Goal: Task Accomplishment & Management: Manage account settings

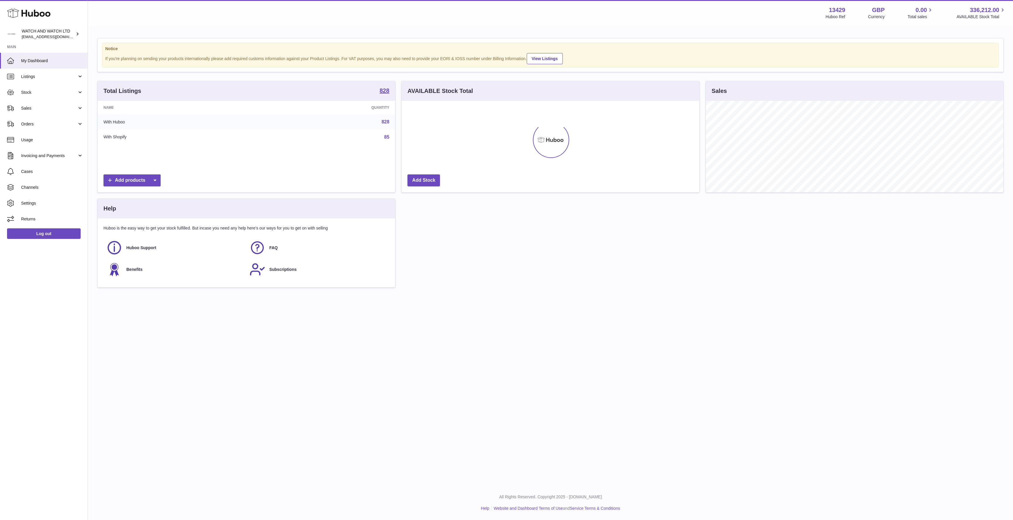
scroll to position [91, 298]
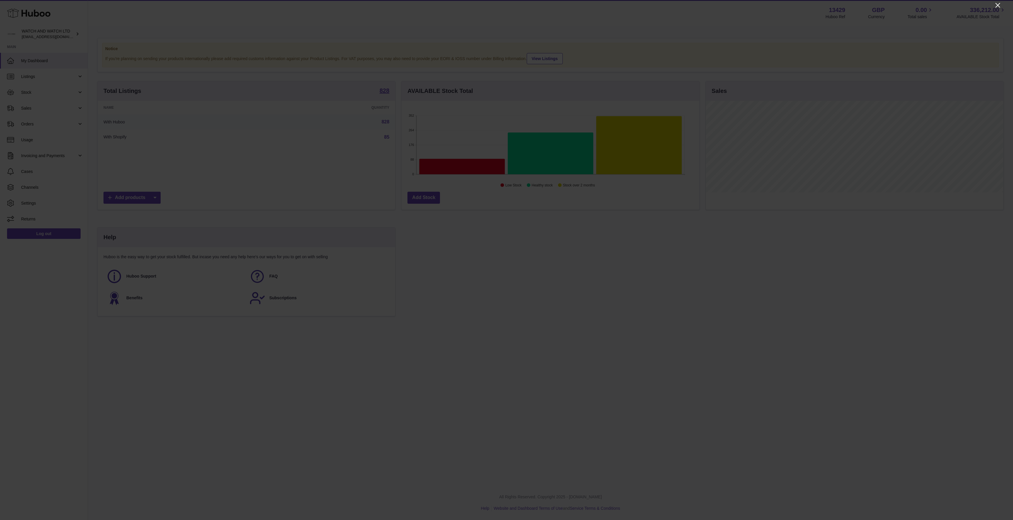
click at [998, 6] on icon "Close" at bounding box center [997, 5] width 7 height 7
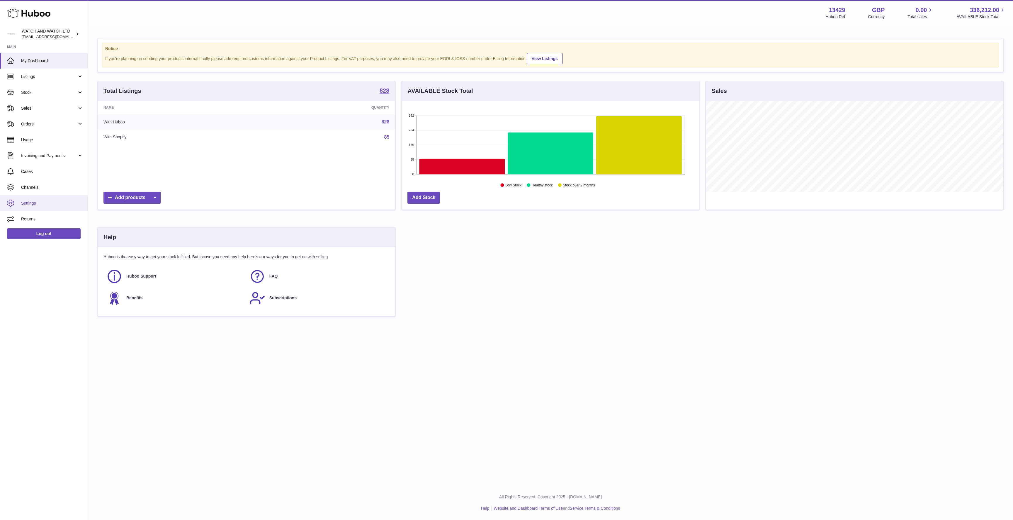
click at [50, 205] on span "Settings" at bounding box center [52, 203] width 62 height 6
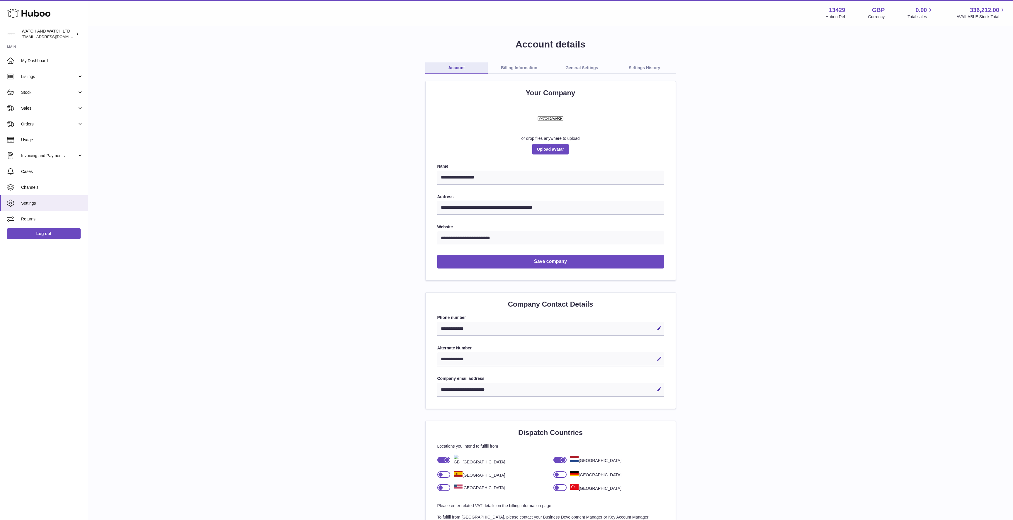
click at [524, 65] on link "Billing Information" at bounding box center [519, 67] width 63 height 11
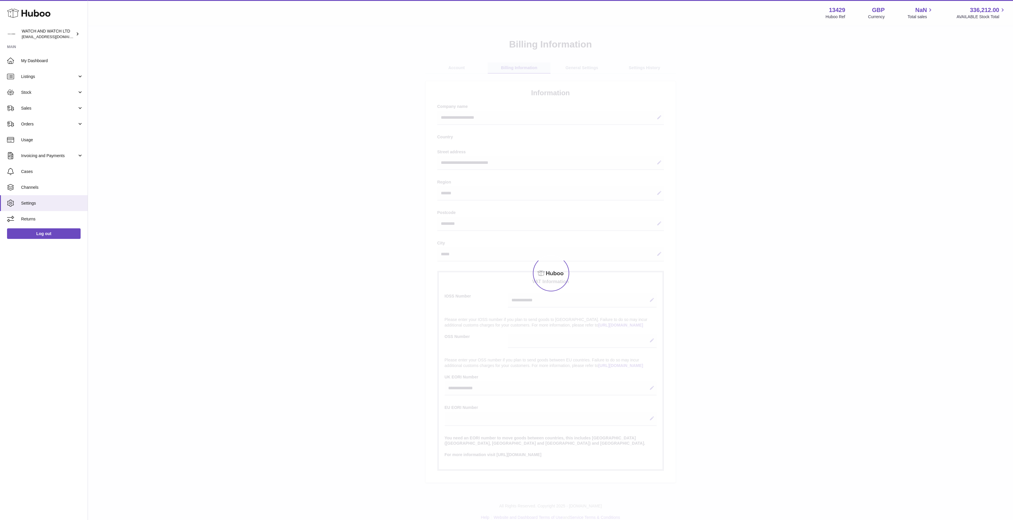
select select "**"
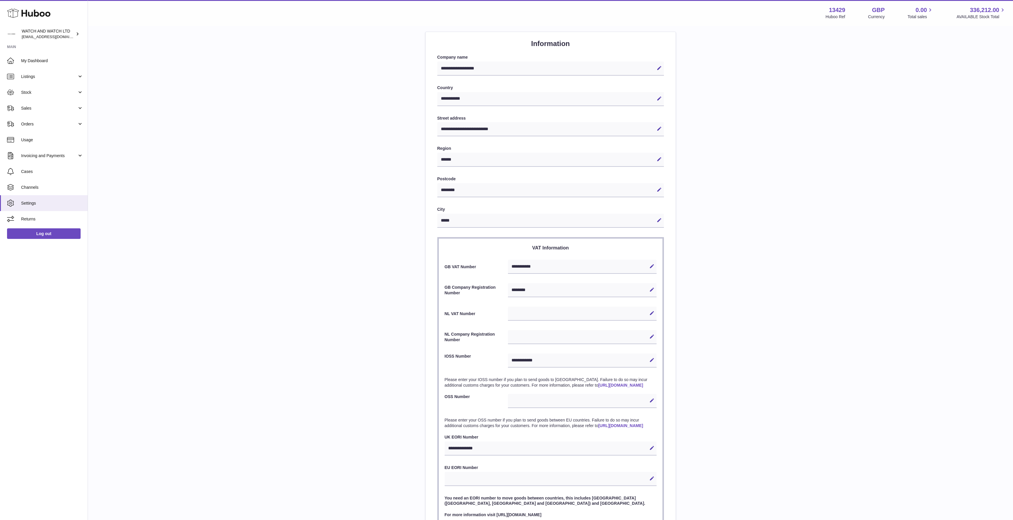
scroll to position [53, 0]
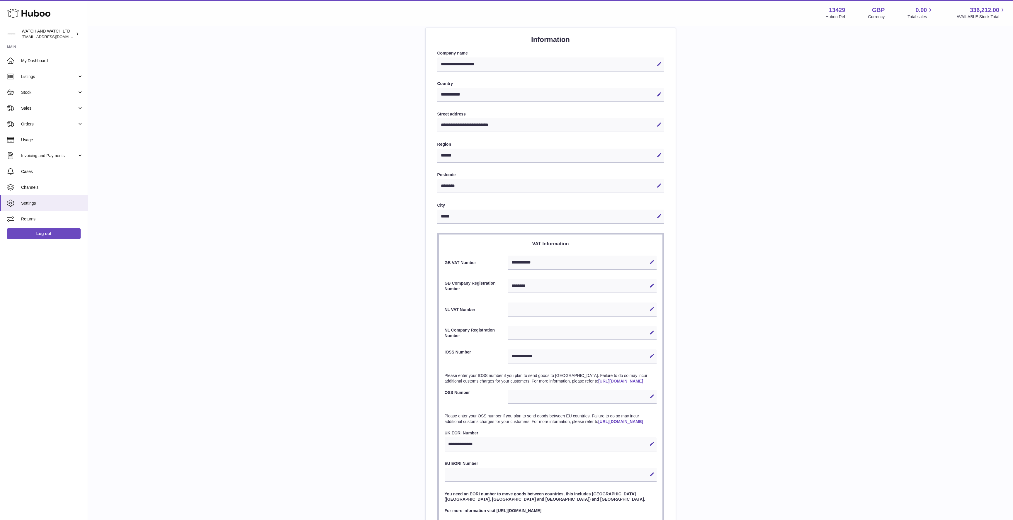
click at [546, 307] on div "Edit Cancel Save" at bounding box center [582, 309] width 148 height 14
click at [650, 307] on icon at bounding box center [651, 308] width 5 height 5
paste input "**********"
type input "**********"
click at [651, 309] on icon at bounding box center [651, 308] width 5 height 5
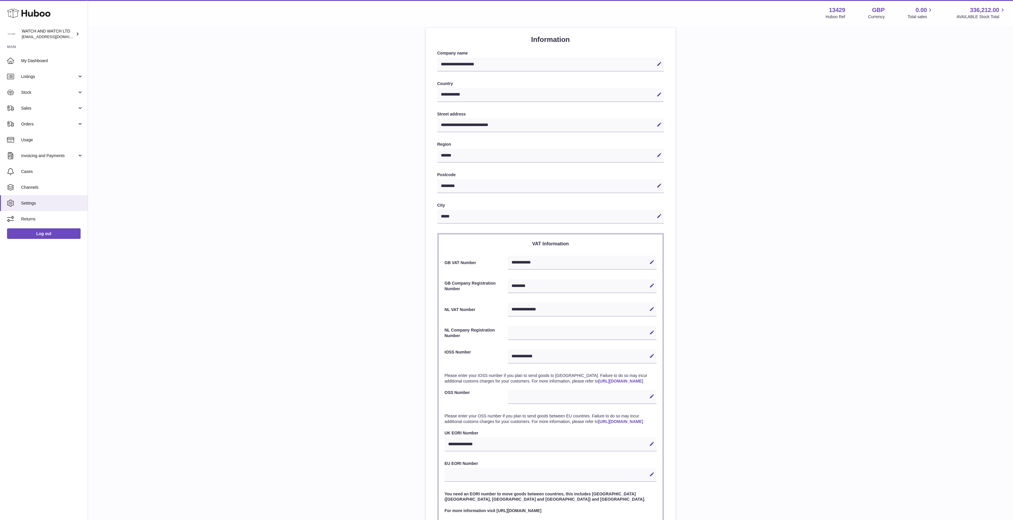
click at [738, 319] on div "**********" at bounding box center [550, 262] width 906 height 554
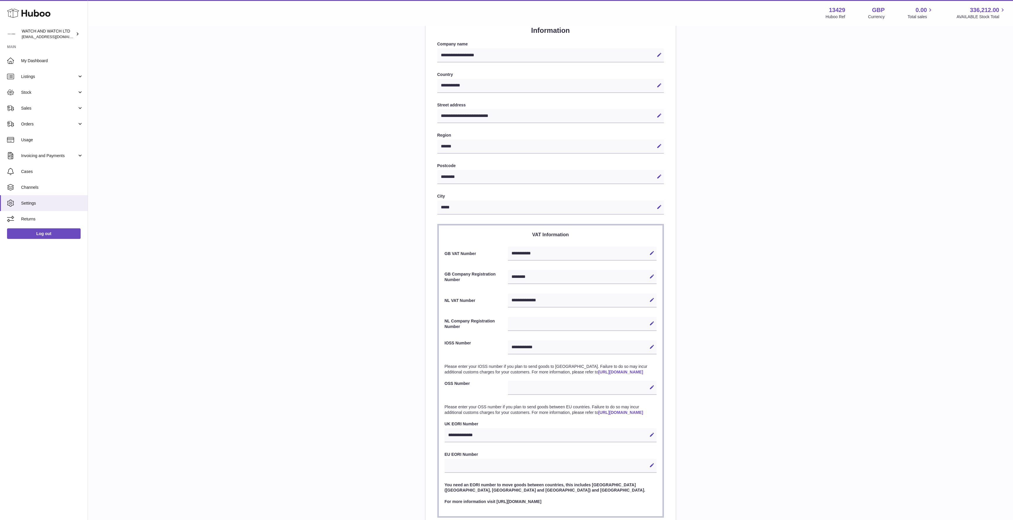
scroll to position [64, 0]
click at [647, 323] on button "Edit" at bounding box center [651, 321] width 9 height 9
click at [579, 322] on input "text" at bounding box center [582, 322] width 148 height 14
paste input "********"
type input "********"
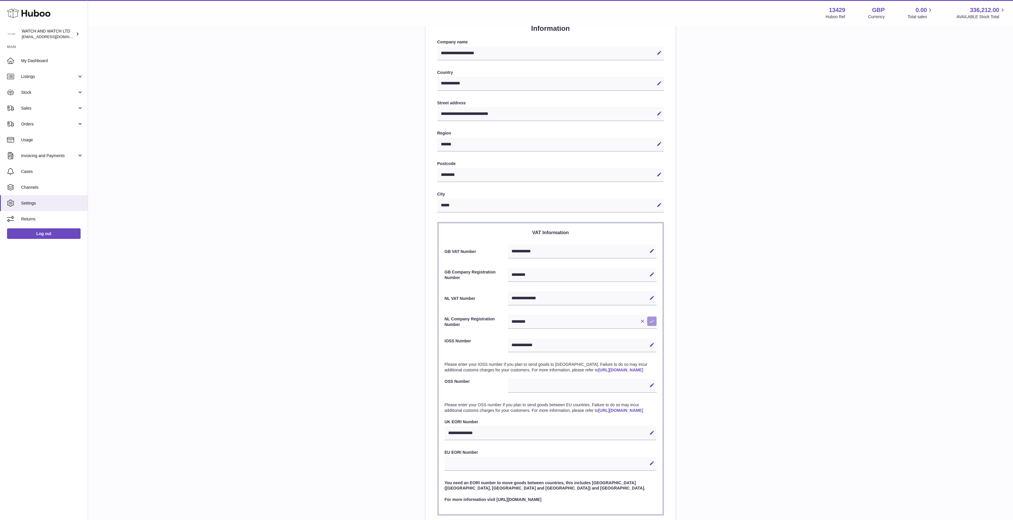
click at [651, 321] on icon at bounding box center [651, 321] width 5 height 5
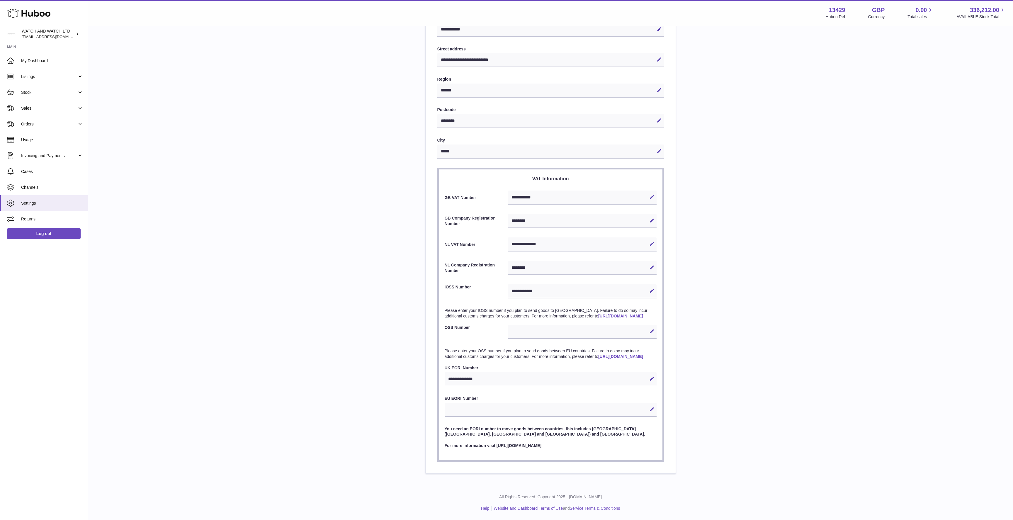
scroll to position [130, 0]
click at [598, 308] on p "Please enter your IOSS number if you plan to send goods to the EU. Failure to d…" at bounding box center [551, 313] width 212 height 11
click at [771, 263] on div "**********" at bounding box center [550, 197] width 906 height 554
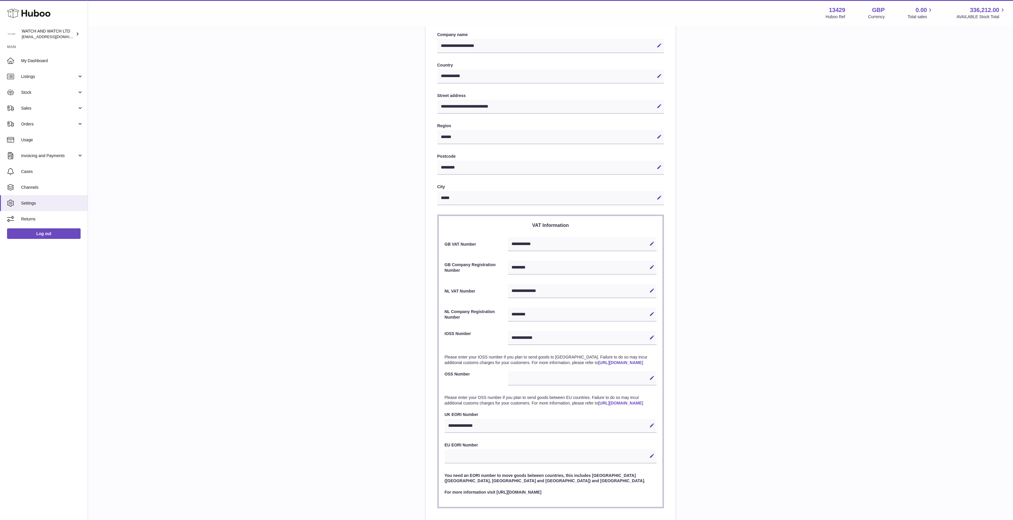
scroll to position [0, 0]
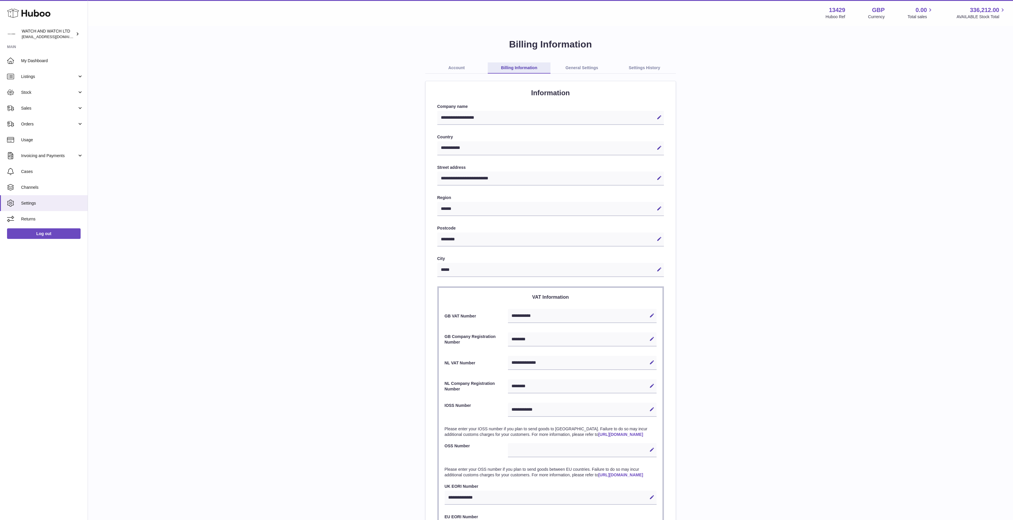
click at [576, 65] on link "General Settings" at bounding box center [581, 67] width 63 height 11
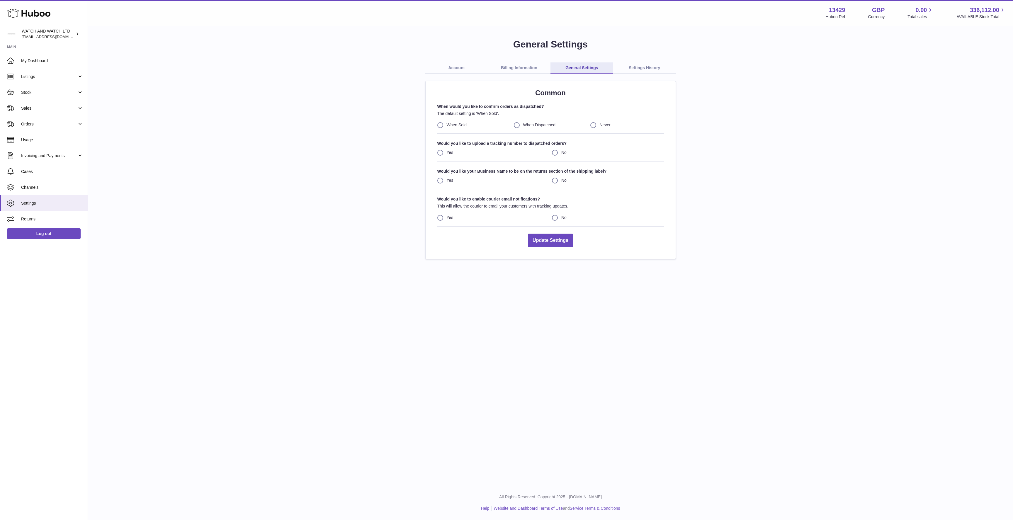
click at [526, 65] on link "Billing Information" at bounding box center [519, 67] width 63 height 11
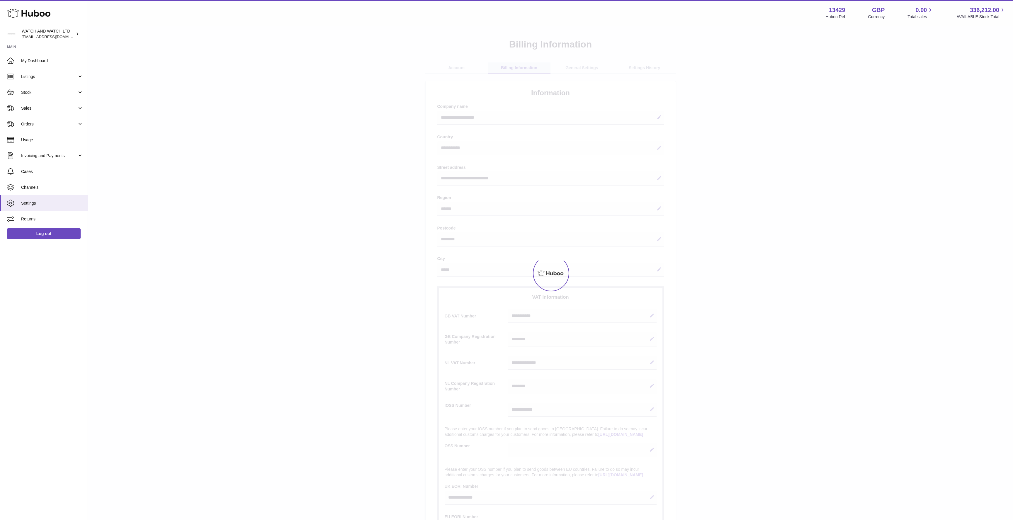
select select "**"
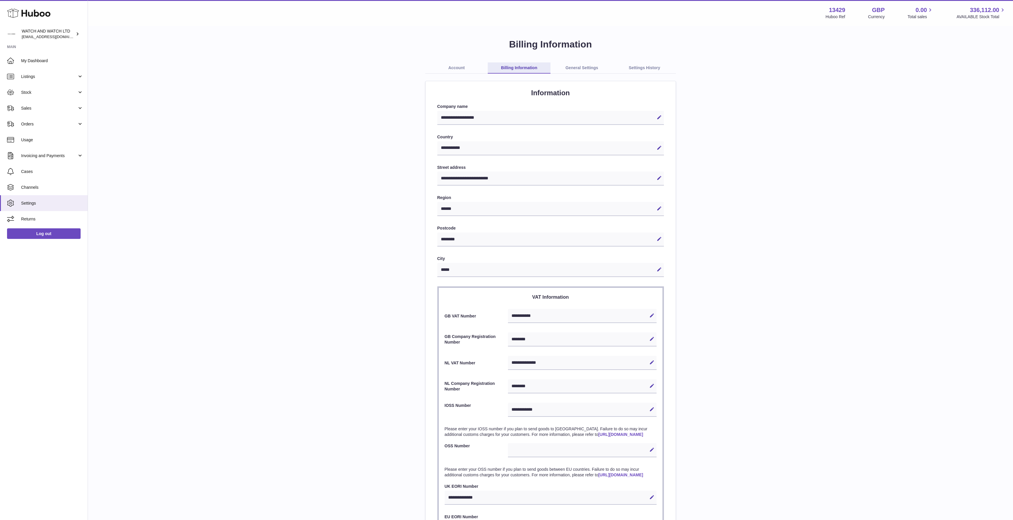
click at [639, 70] on link "Settings History" at bounding box center [644, 67] width 63 height 11
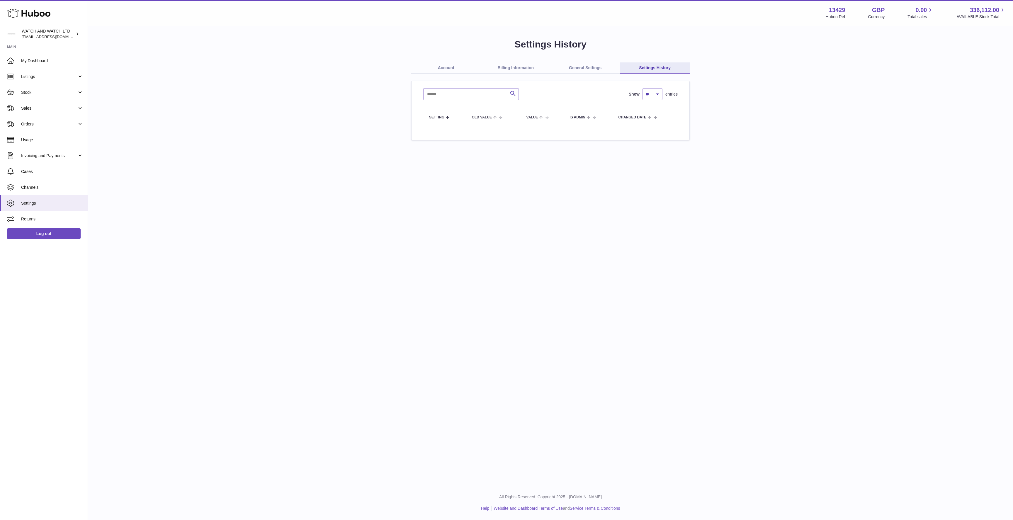
click at [451, 67] on link "Account" at bounding box center [446, 67] width 70 height 11
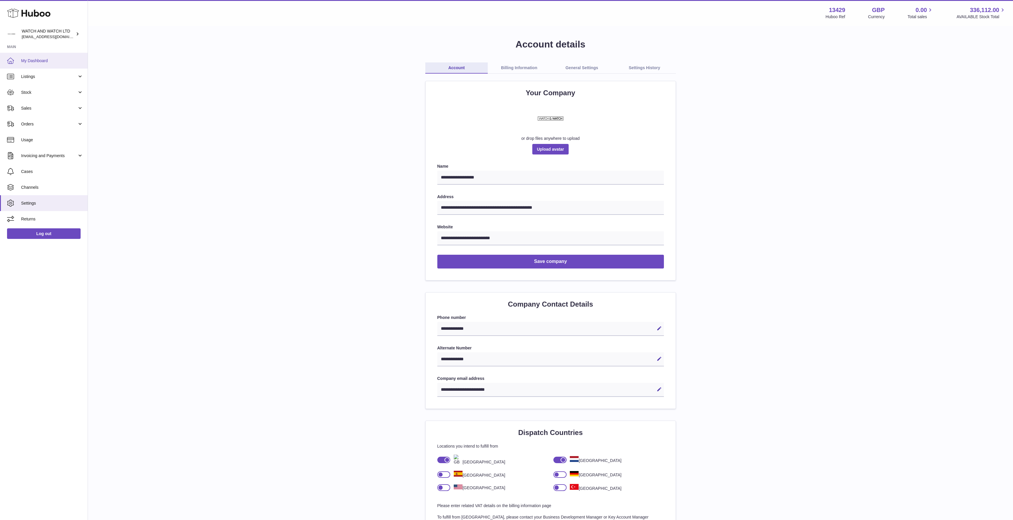
click at [43, 57] on link "My Dashboard" at bounding box center [44, 61] width 88 height 16
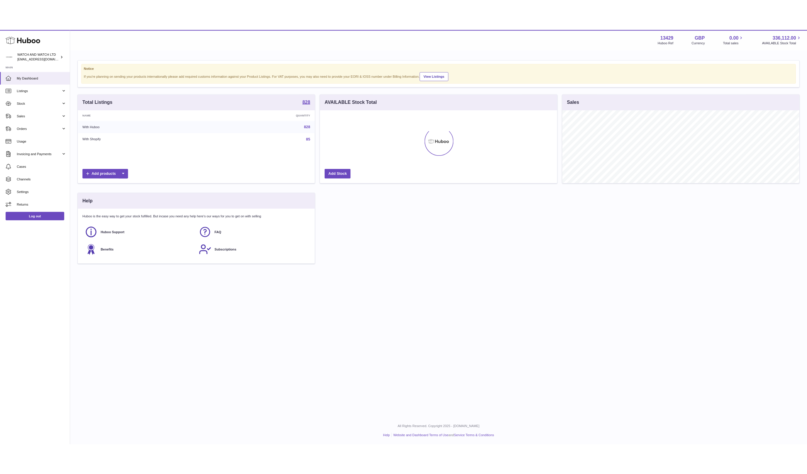
scroll to position [91, 298]
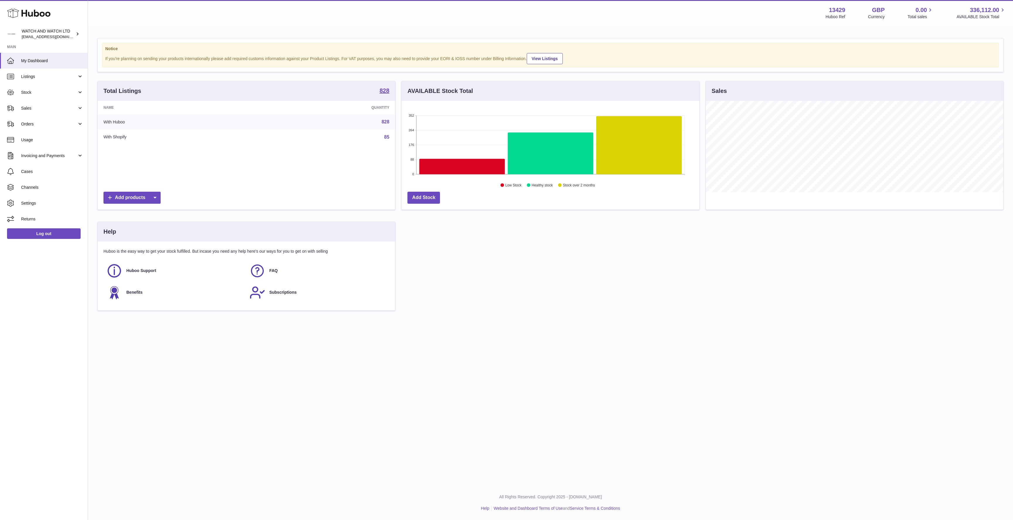
click at [557, 328] on div "Notice If you're planning on sending your products internationally please add r…" at bounding box center [550, 177] width 925 height 302
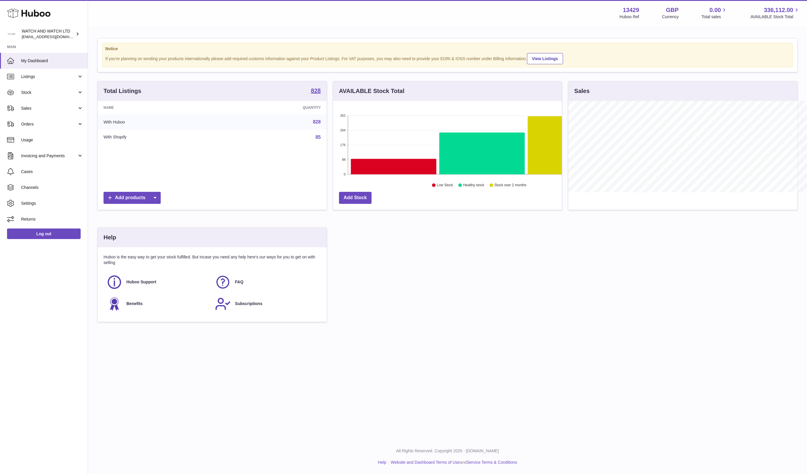
scroll to position [292997, 292859]
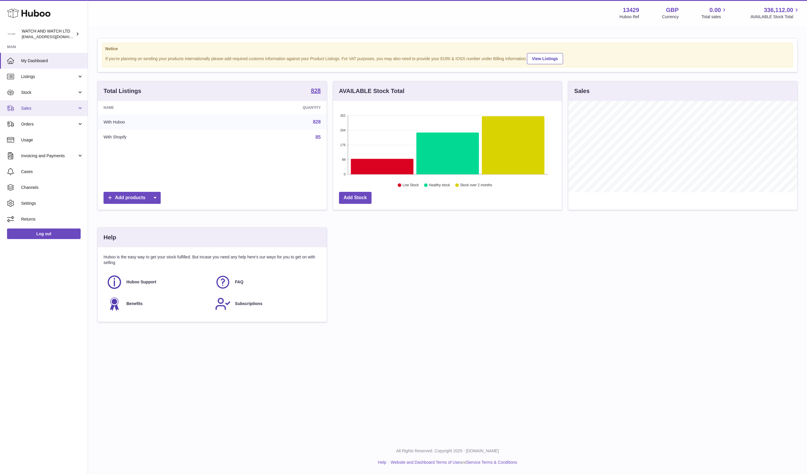
click at [34, 105] on link "Sales" at bounding box center [44, 108] width 88 height 16
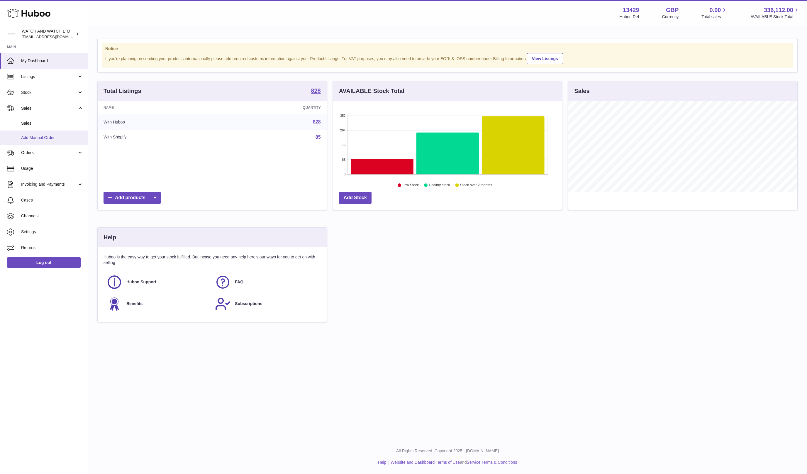
click at [44, 131] on link "Add Manual Order" at bounding box center [44, 137] width 88 height 14
click at [50, 122] on span "Sales" at bounding box center [52, 123] width 62 height 6
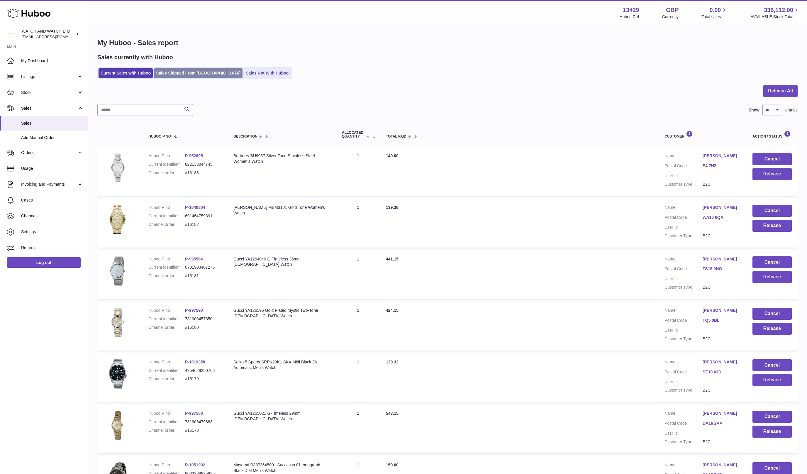
click at [197, 71] on link "Sales Shipped From [GEOGRAPHIC_DATA]" at bounding box center [198, 73] width 89 height 10
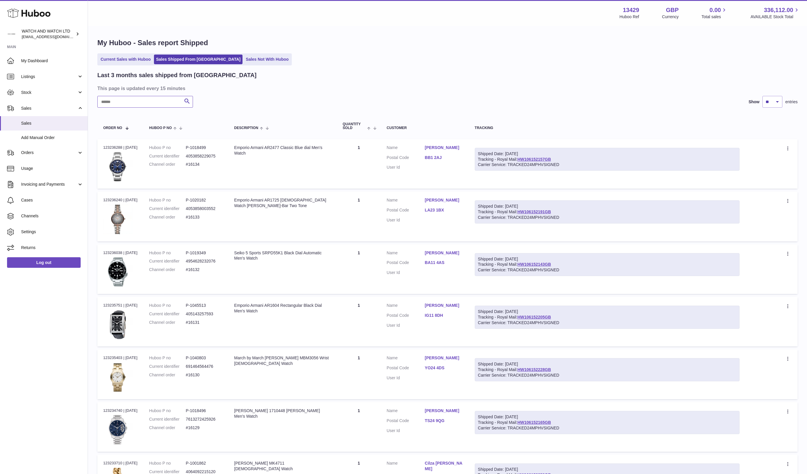
click at [174, 103] on input "text" at bounding box center [145, 102] width 96 height 12
paste input "**********"
type input "**********"
click at [186, 102] on icon "submit" at bounding box center [186, 101] width 7 height 7
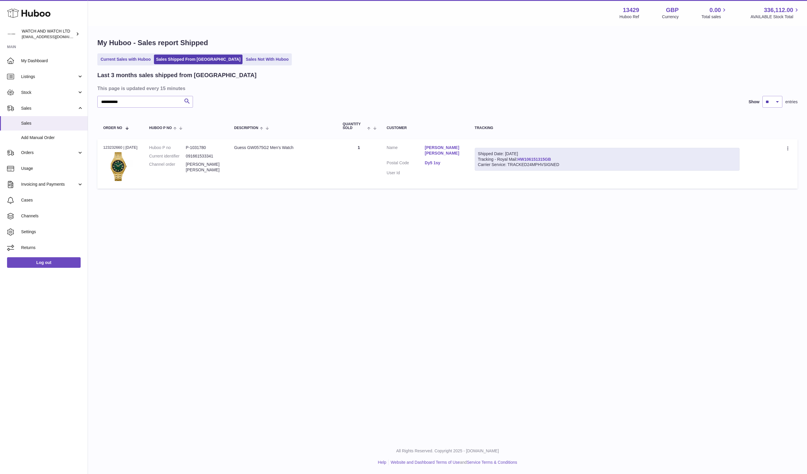
drag, startPoint x: 545, startPoint y: 159, endPoint x: 522, endPoint y: 159, distance: 23.2
click at [521, 159] on div "Shipped Date: 21st Aug 2025 Tracking - Royal Mail: HW106151315GB Carrier Servic…" at bounding box center [607, 159] width 265 height 23
copy link "HW106151315GB"
click at [38, 126] on link "Sales" at bounding box center [44, 123] width 88 height 14
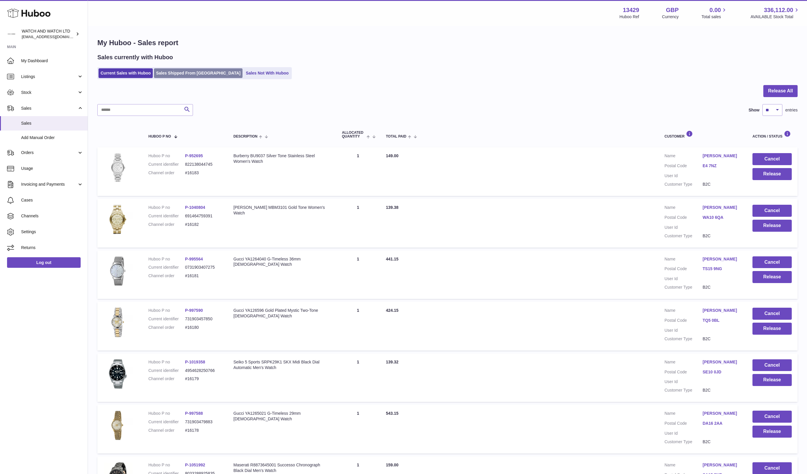
click at [198, 71] on link "Sales Shipped From [GEOGRAPHIC_DATA]" at bounding box center [198, 73] width 89 height 10
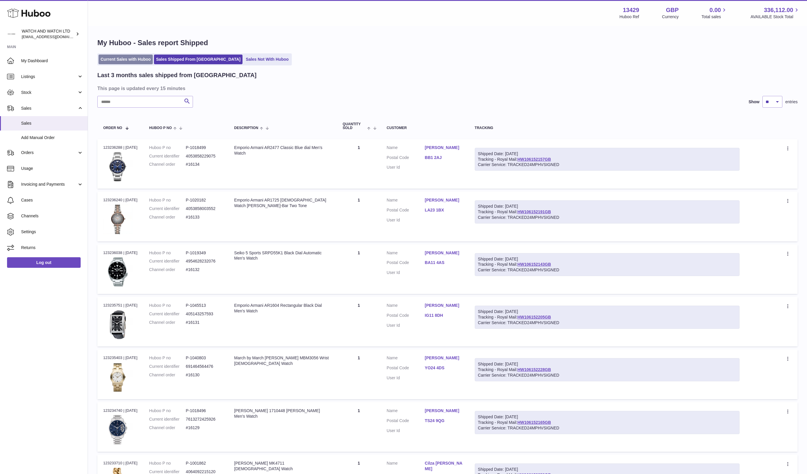
click at [112, 62] on link "Current Sales with Huboo" at bounding box center [125, 60] width 54 height 10
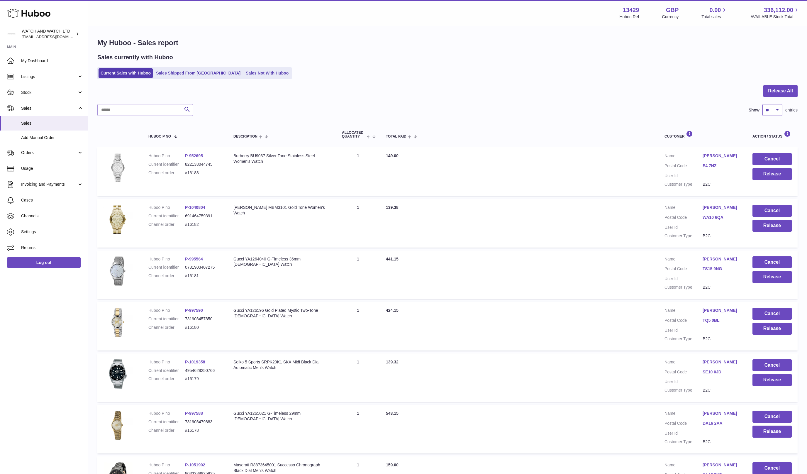
click at [765, 110] on select "** ** ** ***" at bounding box center [772, 110] width 20 height 12
select select "***"
click at [762, 104] on select "** ** ** ***" at bounding box center [772, 110] width 20 height 12
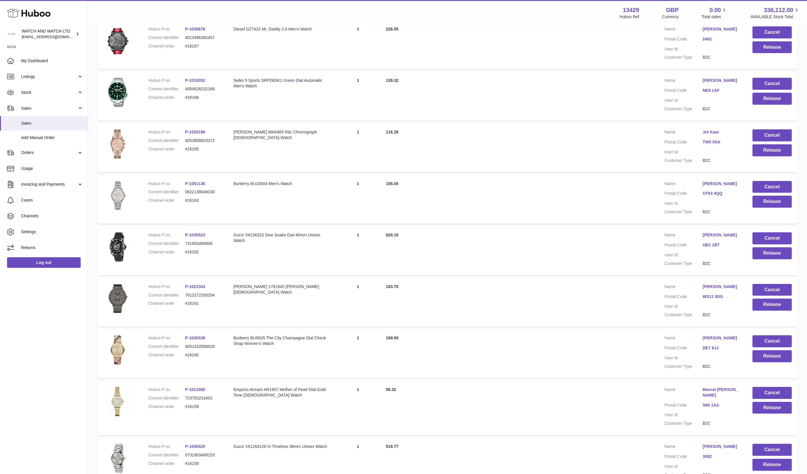
scroll to position [2056, 0]
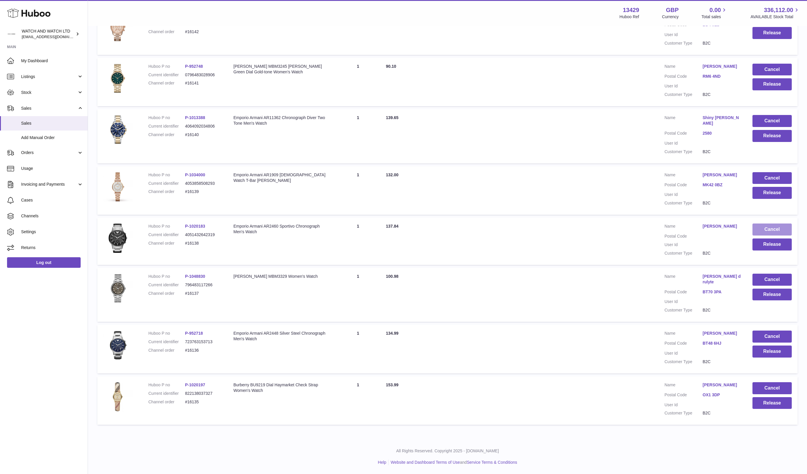
click at [764, 235] on button "Cancel" at bounding box center [771, 229] width 39 height 12
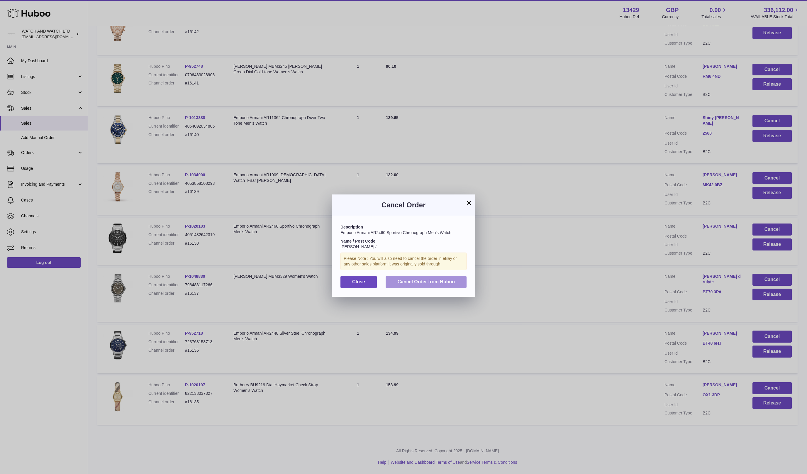
click at [450, 285] on button "Cancel Order from Huboo" at bounding box center [425, 282] width 81 height 12
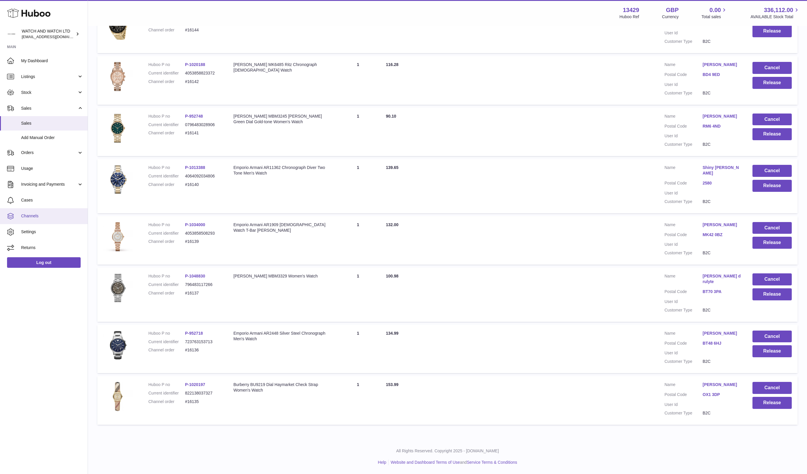
scroll to position [1985, 0]
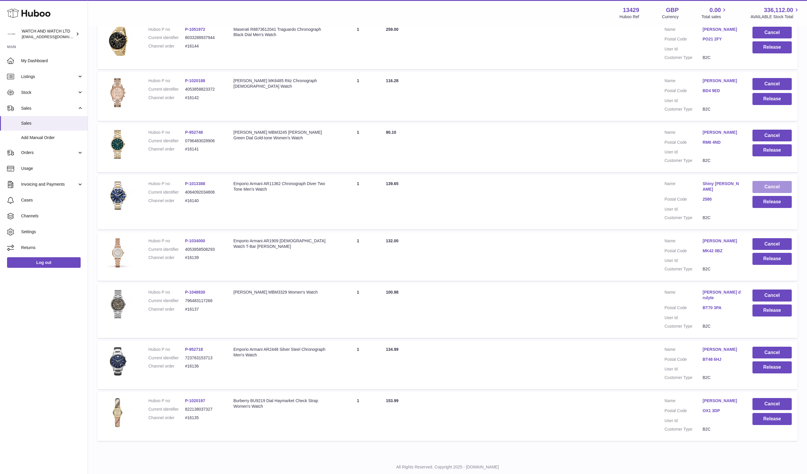
click at [768, 193] on button "Cancel" at bounding box center [771, 187] width 39 height 12
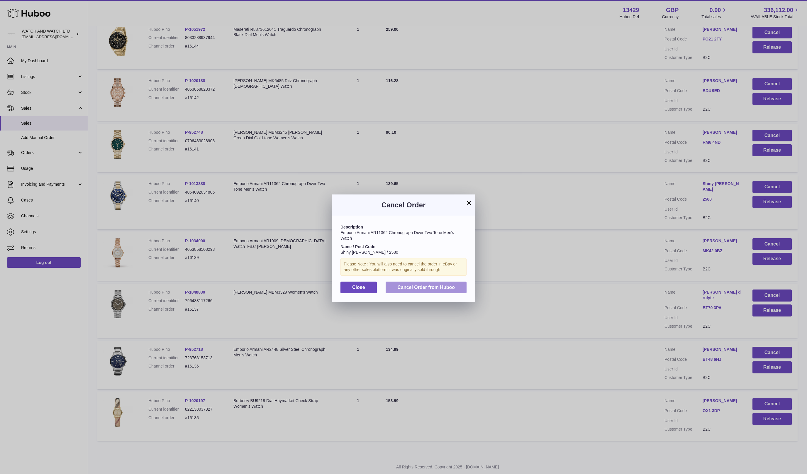
click at [427, 285] on span "Cancel Order from Huboo" at bounding box center [425, 287] width 57 height 5
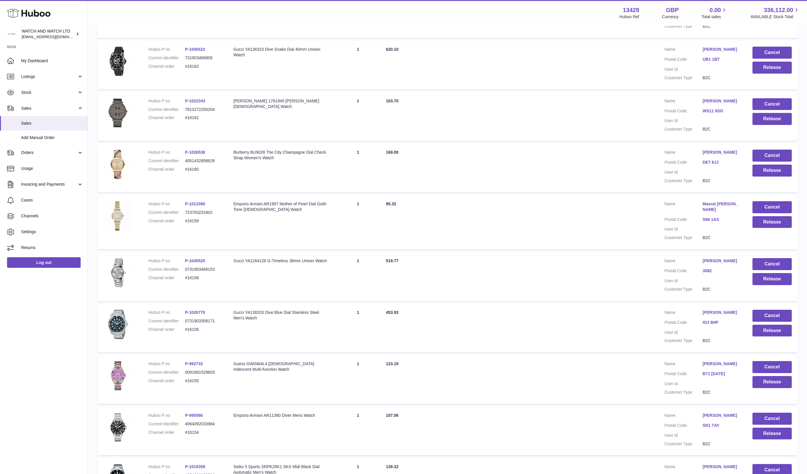
scroll to position [1078, 0]
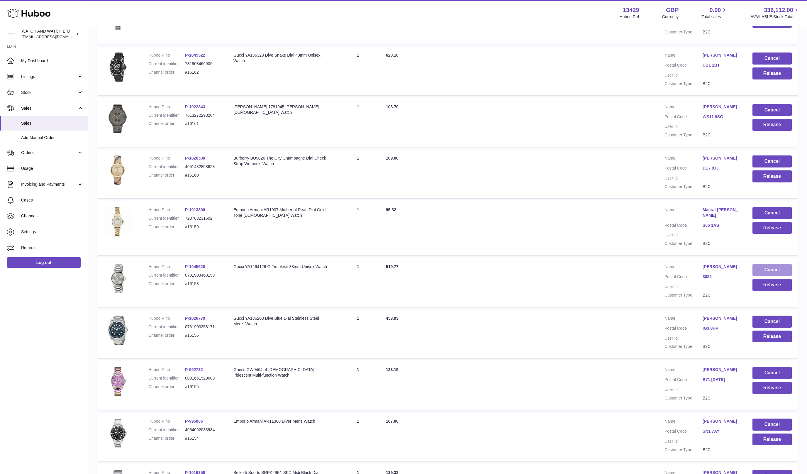
click at [772, 276] on button "Cancel" at bounding box center [771, 270] width 39 height 12
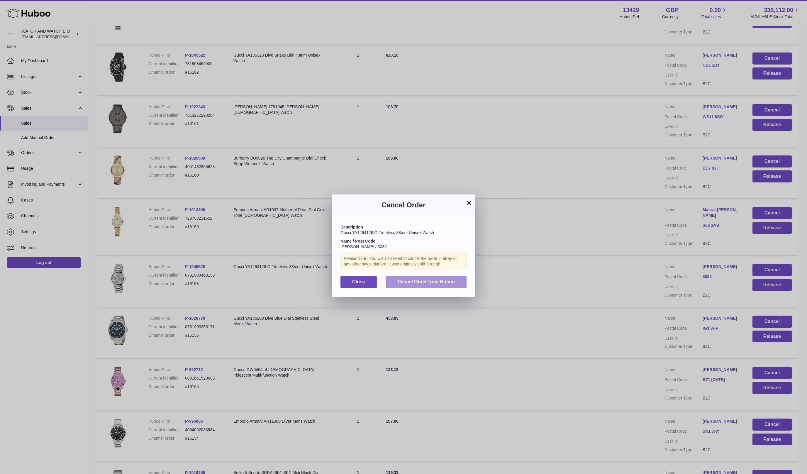
click at [430, 282] on span "Cancel Order from Huboo" at bounding box center [425, 281] width 57 height 5
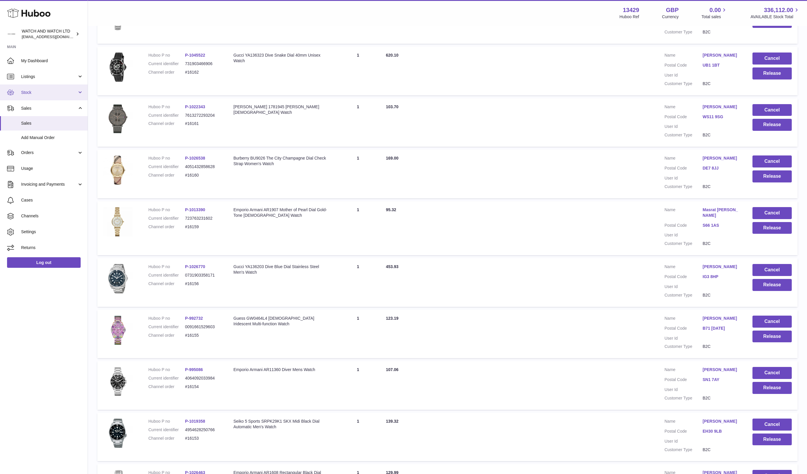
click at [22, 88] on link "Stock" at bounding box center [44, 92] width 88 height 16
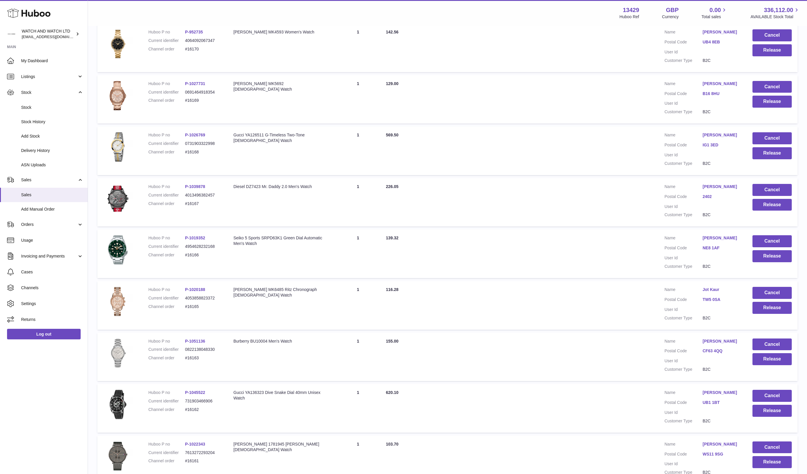
scroll to position [741, 0]
click at [264, 208] on td "Description Diesel DZ7423 Mr. Daddy 2.0 Men's Watch" at bounding box center [281, 202] width 108 height 49
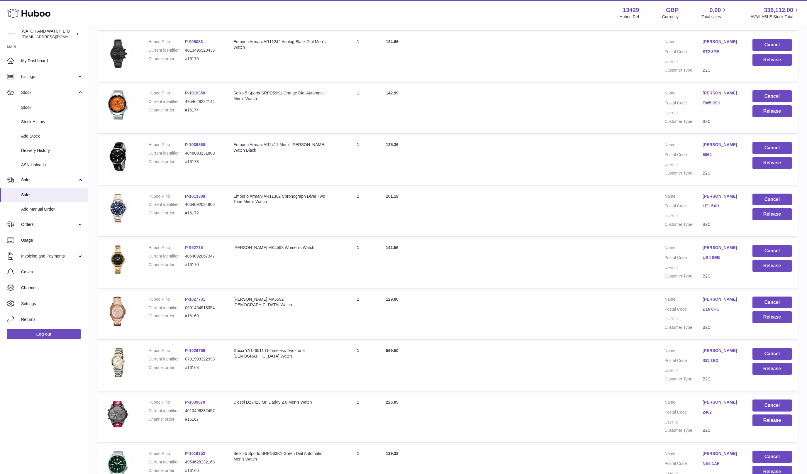
scroll to position [525, 0]
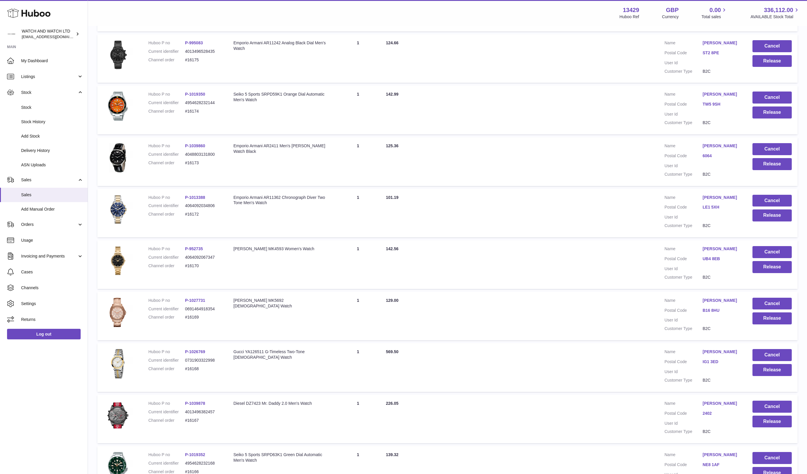
click at [324, 165] on td "Description Emporio Armani AR2411 Men's Renato Watch Black" at bounding box center [281, 161] width 108 height 49
click at [779, 150] on button "Cancel" at bounding box center [771, 149] width 39 height 12
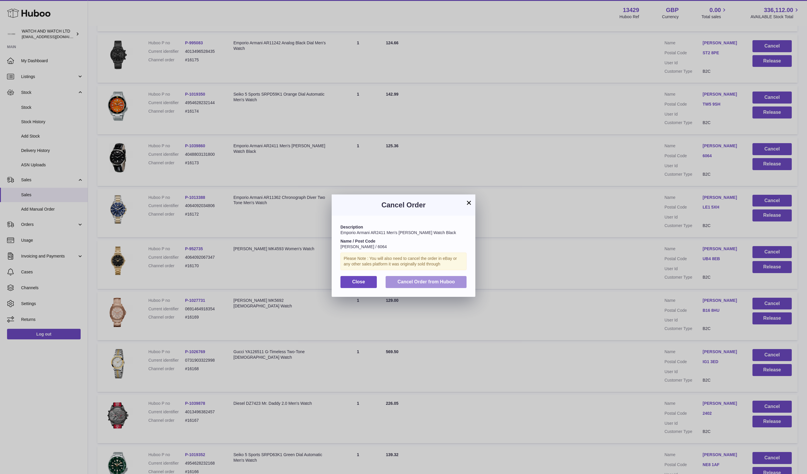
click at [447, 280] on span "Cancel Order from Huboo" at bounding box center [425, 281] width 57 height 5
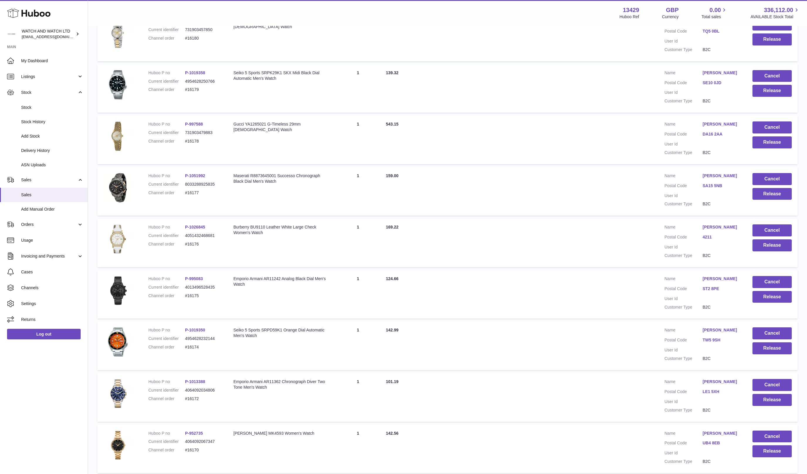
scroll to position [283, 0]
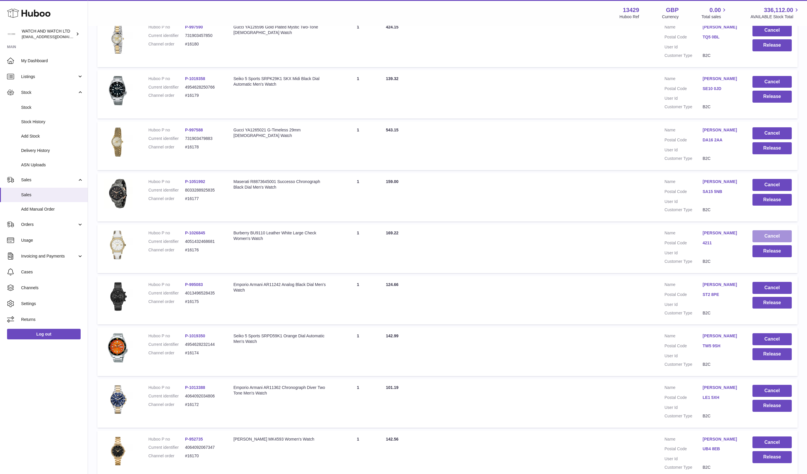
click at [773, 234] on button "Cancel" at bounding box center [771, 236] width 39 height 12
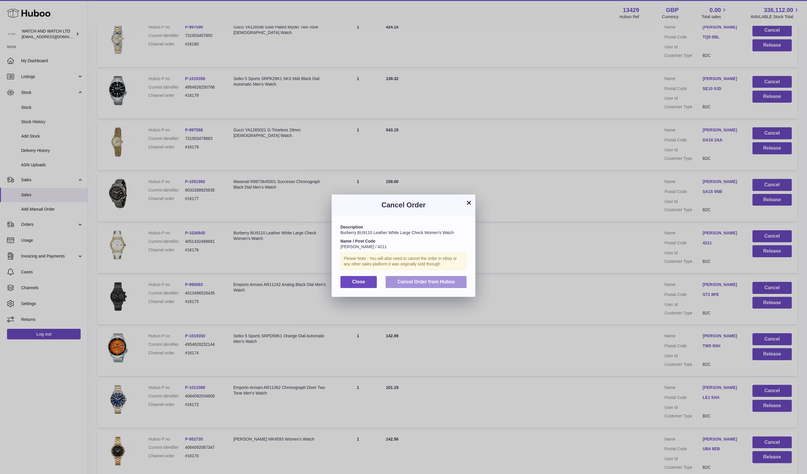
click at [399, 284] on span "Cancel Order from Huboo" at bounding box center [425, 281] width 57 height 5
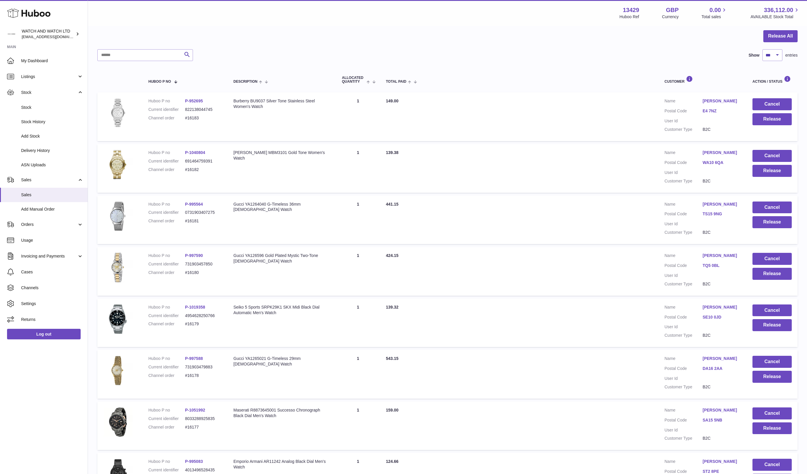
scroll to position [11, 0]
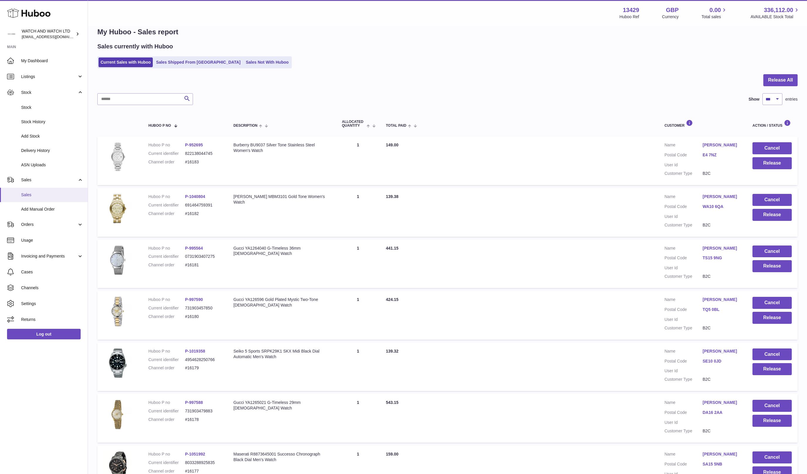
click at [34, 194] on span "Sales" at bounding box center [52, 195] width 62 height 6
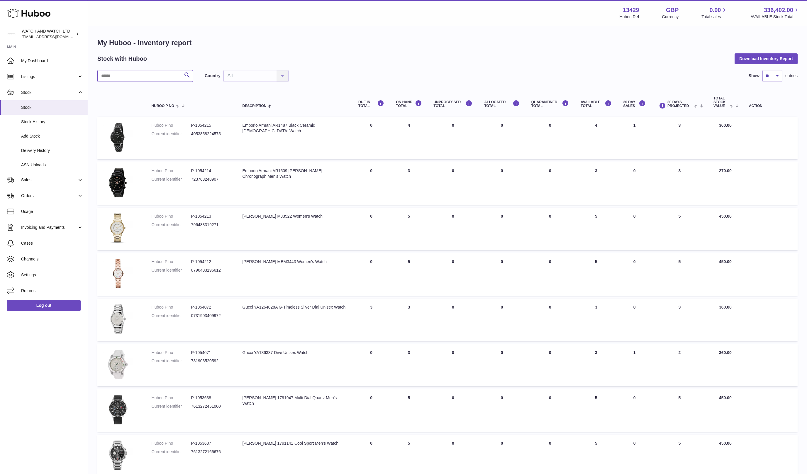
click at [172, 77] on input "text" at bounding box center [145, 76] width 96 height 12
paste input "*******"
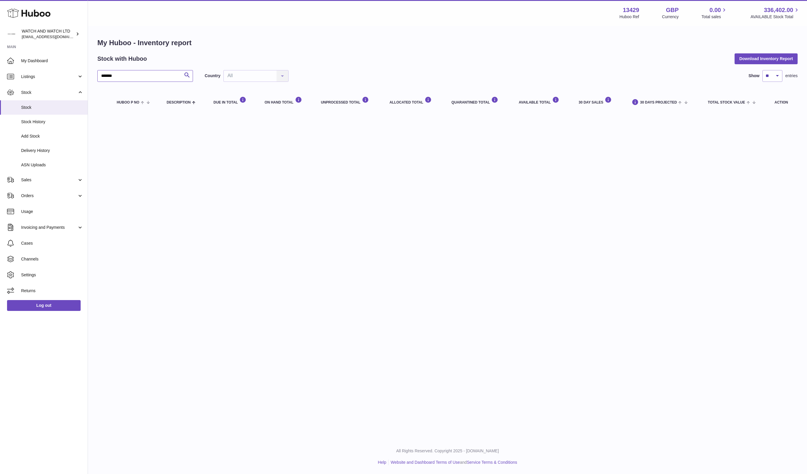
click at [140, 73] on input "*******" at bounding box center [145, 76] width 96 height 12
paste input "text"
click at [354, 28] on div "My Huboo - Inventory report Stock with Huboo Download Inventory Report ******* …" at bounding box center [447, 75] width 719 height 98
click at [147, 72] on input "*******" at bounding box center [145, 76] width 96 height 12
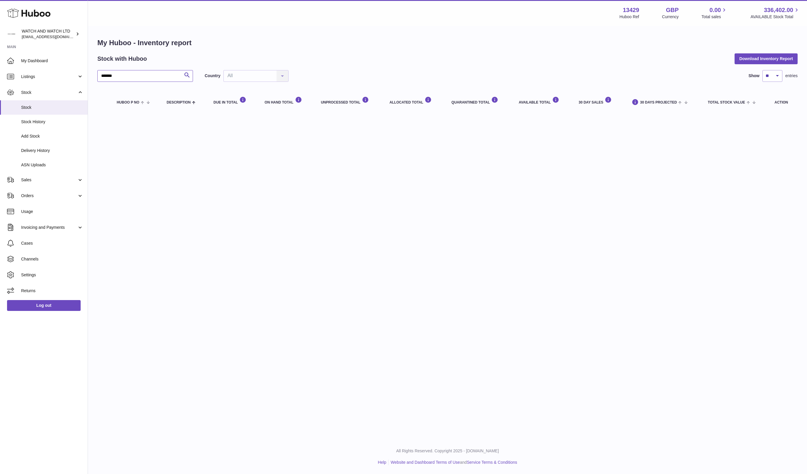
click at [147, 72] on input "*******" at bounding box center [145, 76] width 96 height 12
paste input "text"
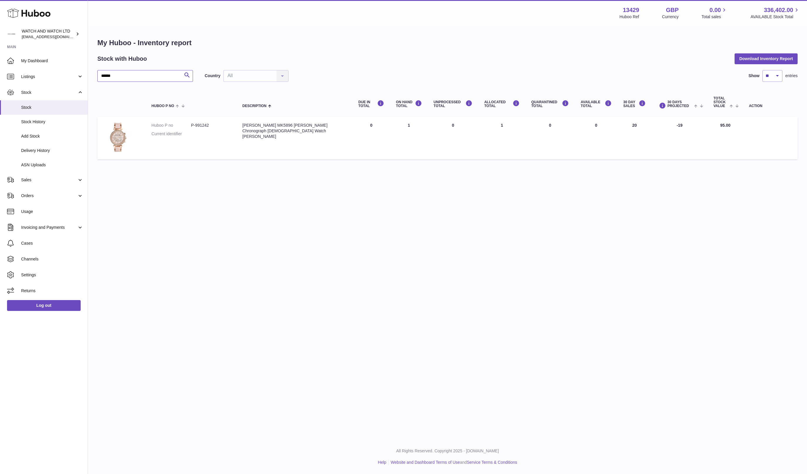
type input "******"
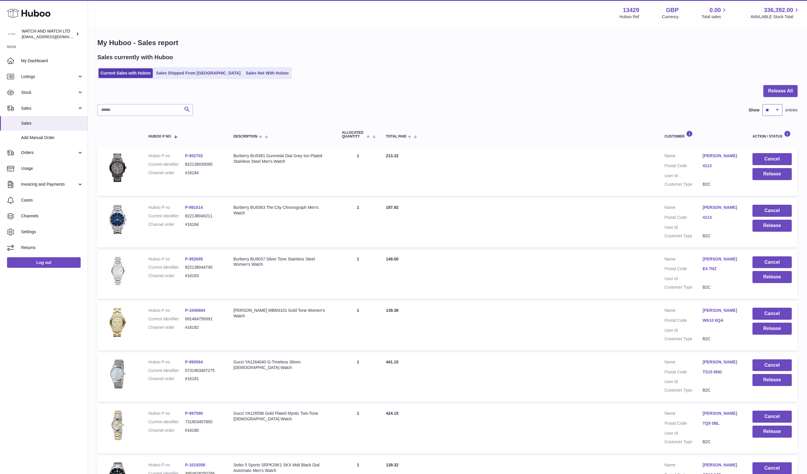
click at [773, 109] on select "** ** ** ***" at bounding box center [772, 110] width 20 height 12
select select "***"
click at [762, 104] on select "** ** ** ***" at bounding box center [772, 110] width 20 height 12
click at [773, 157] on button "Cancel" at bounding box center [771, 159] width 39 height 12
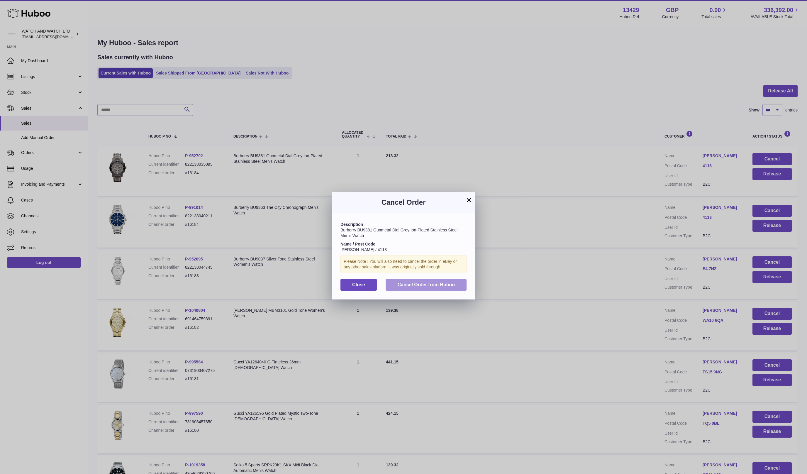
click at [440, 282] on span "Cancel Order from Huboo" at bounding box center [425, 284] width 57 height 5
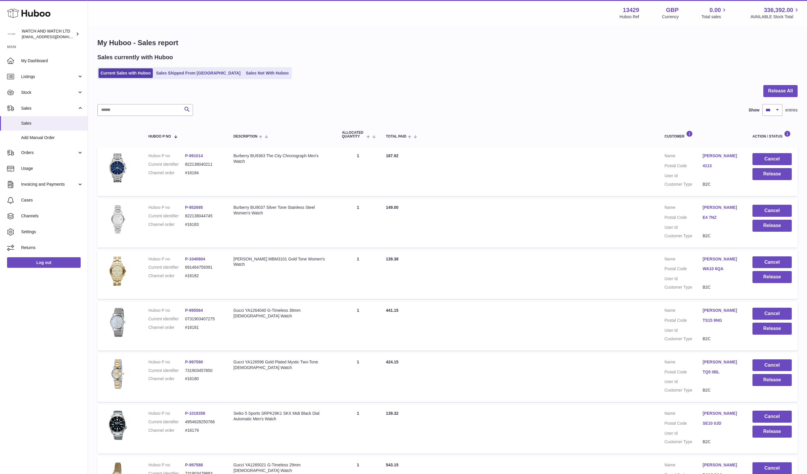
click at [764, 153] on td "Cancel Release" at bounding box center [771, 171] width 51 height 49
click at [767, 155] on button "Cancel" at bounding box center [771, 159] width 39 height 12
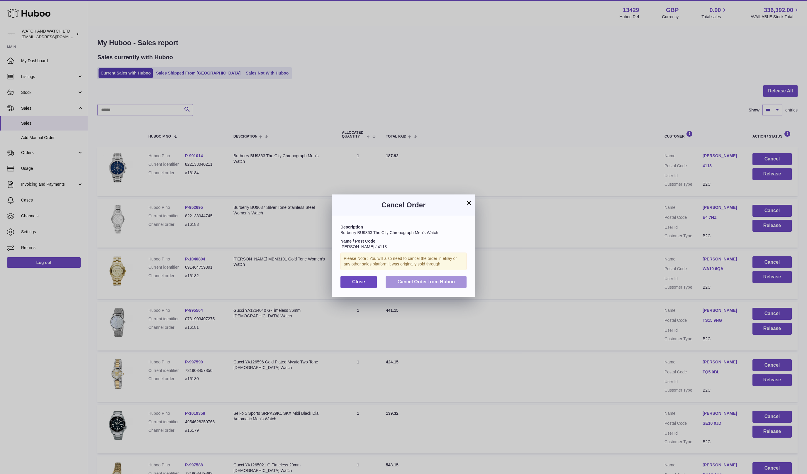
click at [436, 284] on button "Cancel Order from Huboo" at bounding box center [425, 282] width 81 height 12
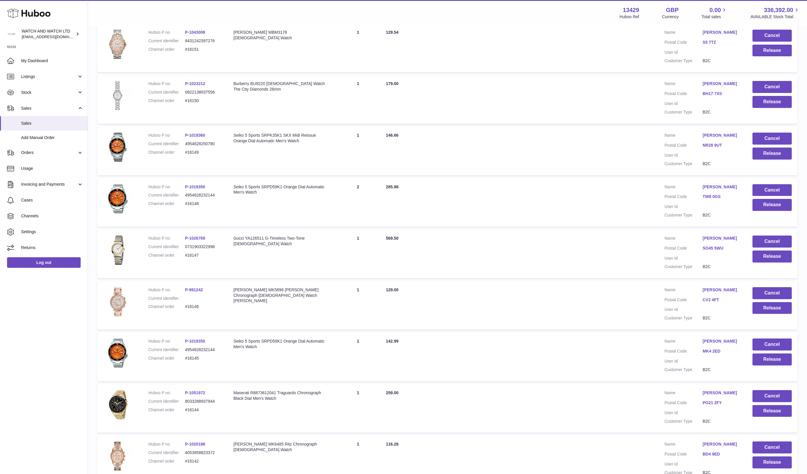
scroll to position [1413, 0]
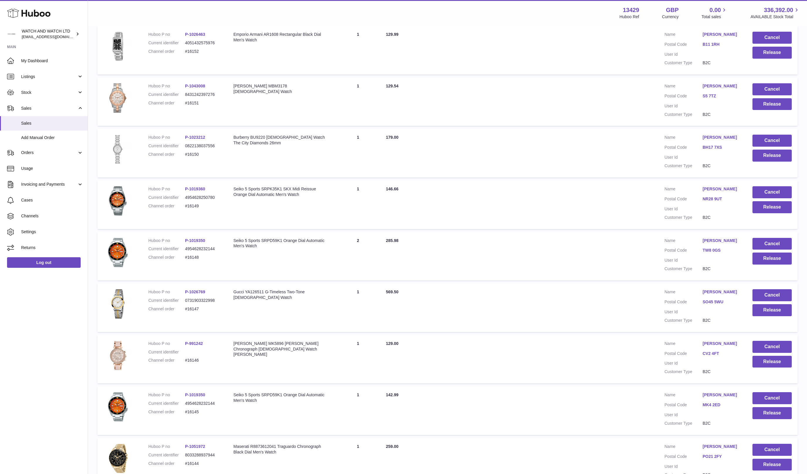
click at [266, 353] on div "Michael Kors MK5896 Parker Chronograph Ladies Watch Rose Gold" at bounding box center [281, 349] width 97 height 17
copy div "MK5896"
click at [279, 366] on td "Description Michael Kors MK5896 Parker Chronograph Ladies Watch Rose Gold" at bounding box center [281, 359] width 108 height 49
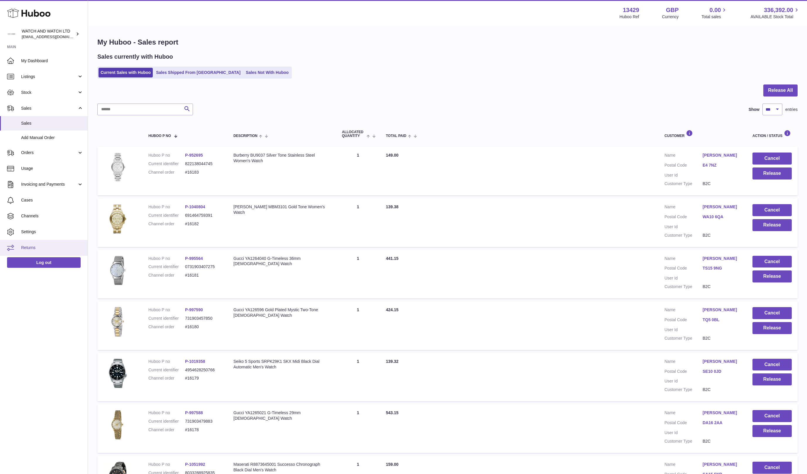
scroll to position [0, 0]
click at [778, 91] on button "Release All" at bounding box center [780, 91] width 34 height 12
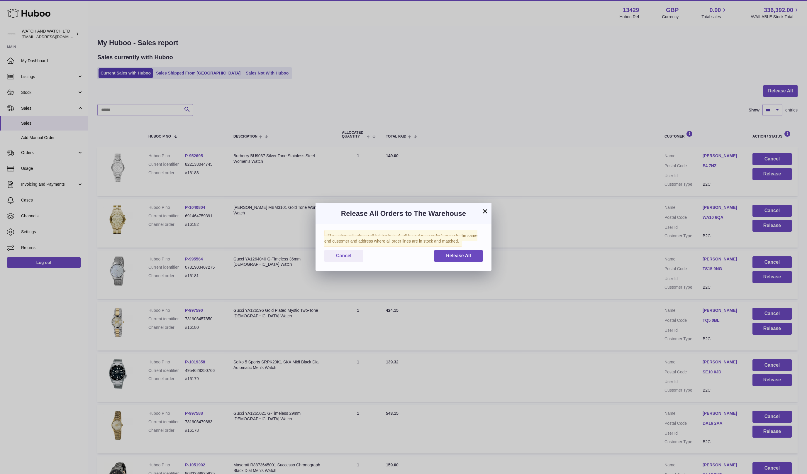
click at [458, 263] on div "This action will release all full baskets. A full basket is an order/s going to…" at bounding box center [403, 247] width 176 height 47
click at [458, 256] on span "Release All" at bounding box center [458, 255] width 25 height 5
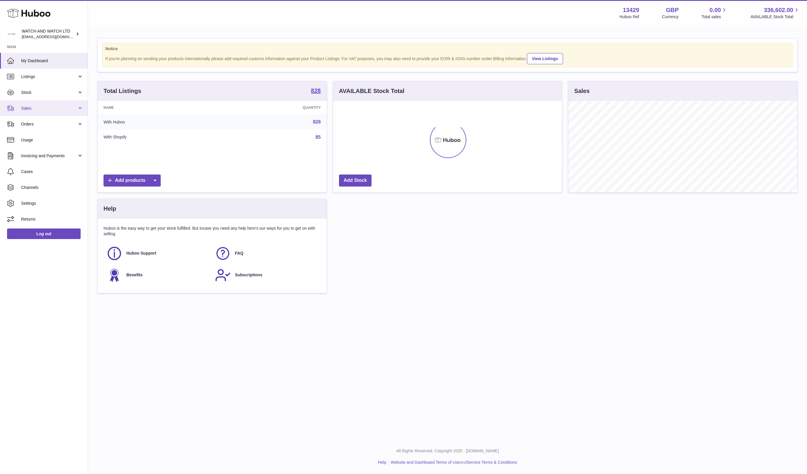
scroll to position [91, 229]
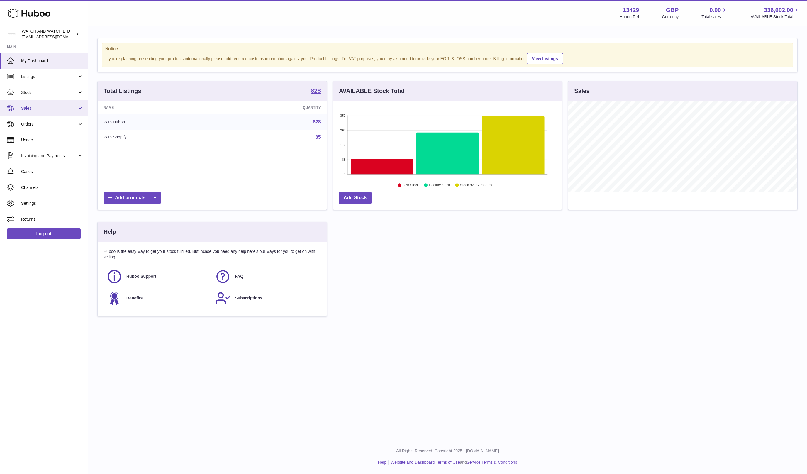
click at [34, 108] on span "Sales" at bounding box center [49, 109] width 56 height 6
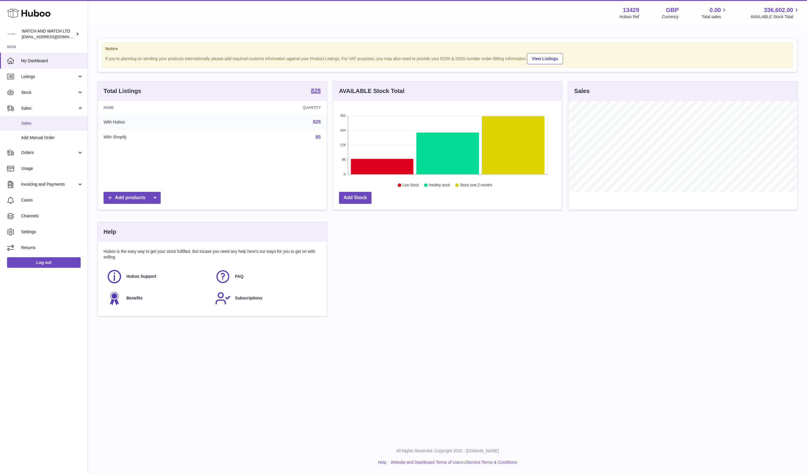
click at [35, 123] on span "Sales" at bounding box center [52, 123] width 62 height 6
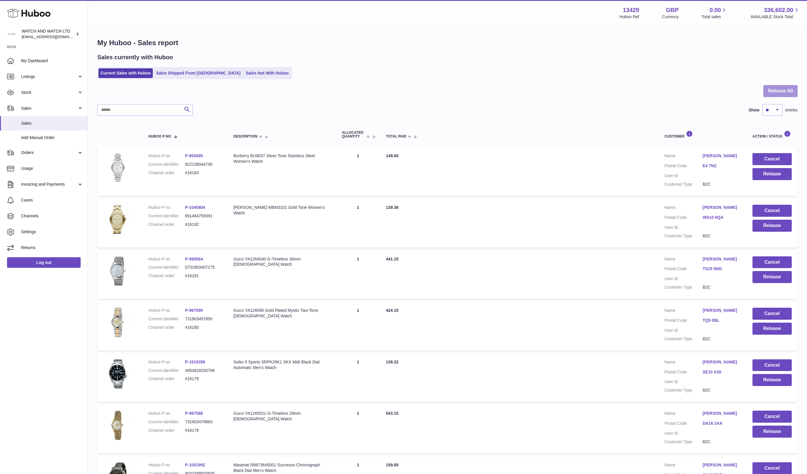
click at [788, 90] on button "Release All" at bounding box center [780, 91] width 34 height 12
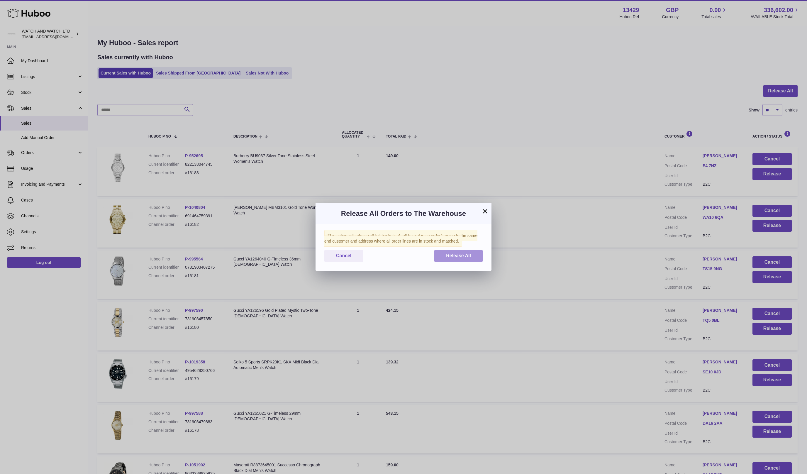
click at [456, 253] on span "Release All" at bounding box center [458, 255] width 25 height 5
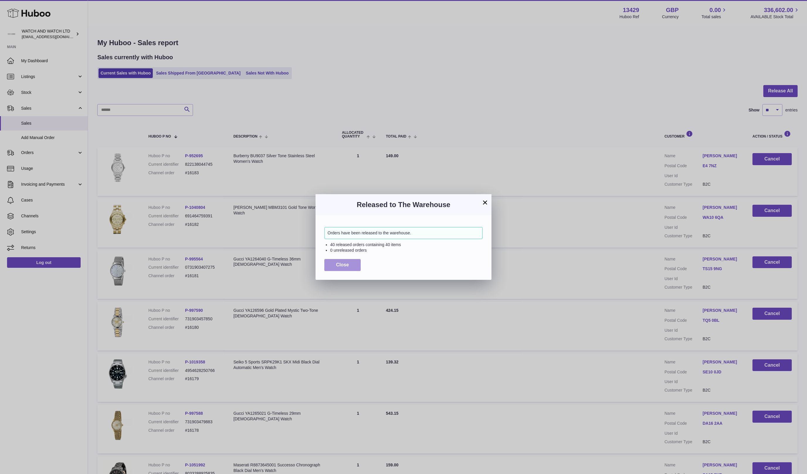
click at [353, 264] on button "Close" at bounding box center [342, 265] width 36 height 12
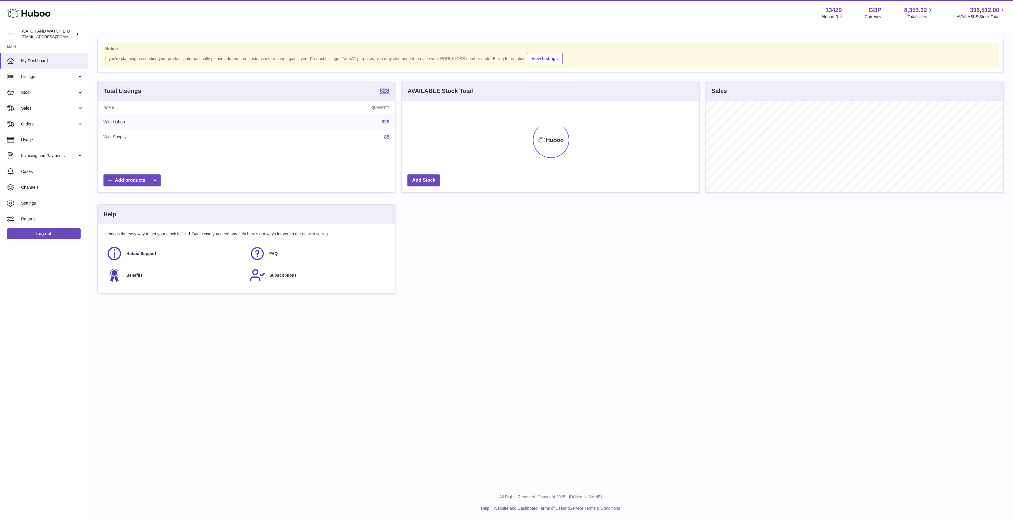
scroll to position [91, 298]
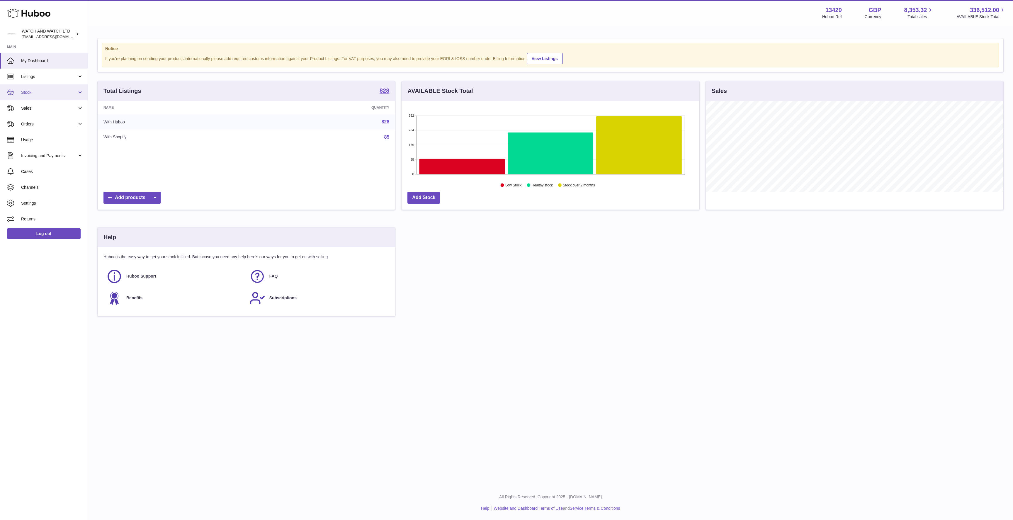
click at [49, 94] on span "Stock" at bounding box center [49, 93] width 56 height 6
click at [47, 110] on span "Stock" at bounding box center [52, 108] width 62 height 6
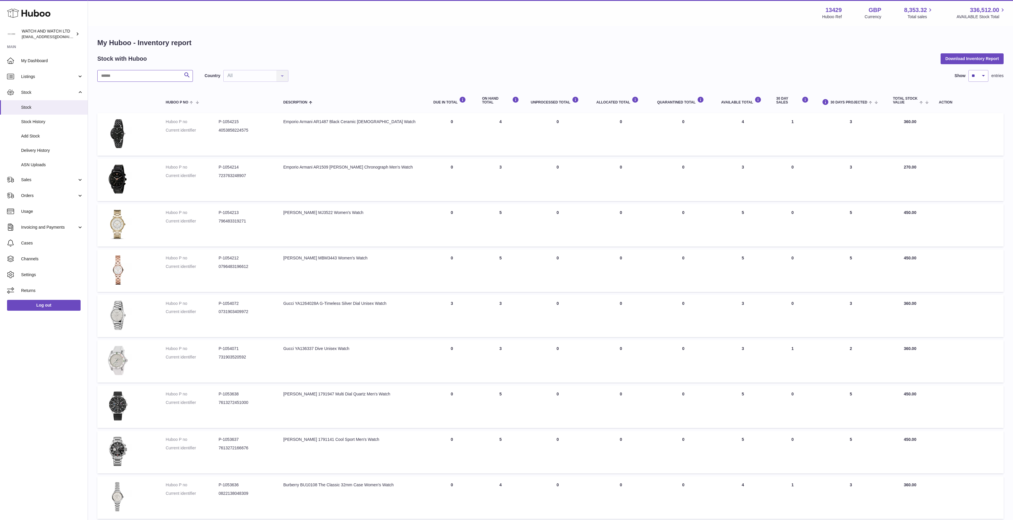
click at [171, 77] on input "text" at bounding box center [145, 76] width 96 height 12
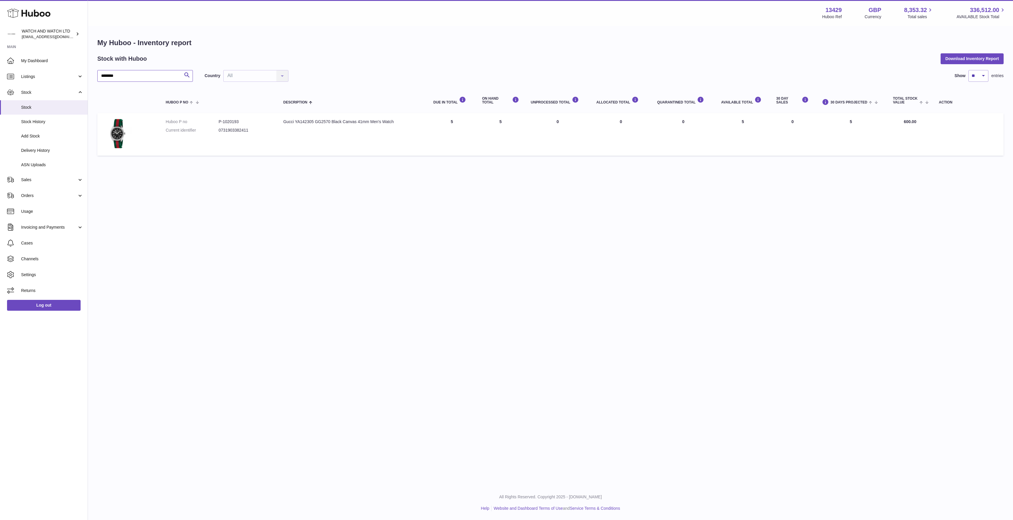
click at [148, 76] on input "********" at bounding box center [145, 76] width 96 height 12
type input "********"
click at [310, 336] on div "Menu Huboo 13429 Huboo Ref GBP Currency 8,353.32 Total sales 336,512.00 AVAILAB…" at bounding box center [550, 242] width 925 height 485
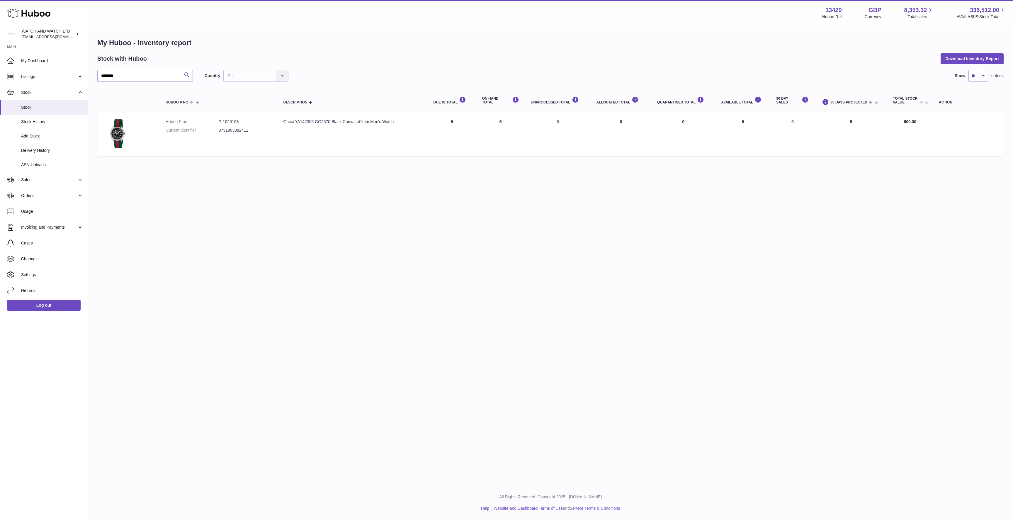
click at [275, 235] on div "Menu Huboo 13429 Huboo Ref GBP Currency 8,353.32 Total sales 336,512.00 AVAILAB…" at bounding box center [550, 242] width 925 height 485
click at [401, 248] on div "Menu Huboo 13429 Huboo Ref GBP Currency 8,353.32 Total sales 336,512.00 AVAILAB…" at bounding box center [550, 242] width 925 height 485
click at [53, 60] on span "My Dashboard" at bounding box center [52, 61] width 62 height 6
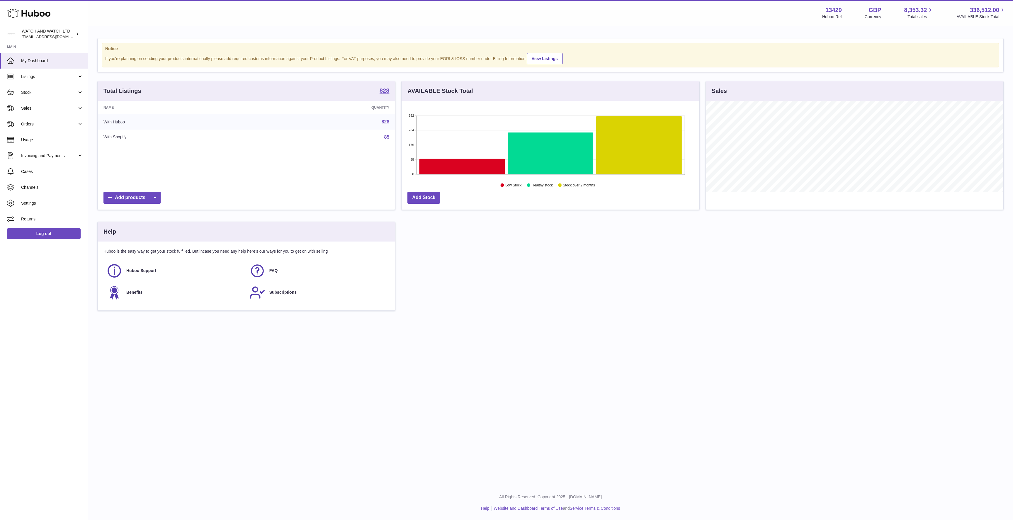
scroll to position [91, 298]
click at [45, 59] on span "My Dashboard" at bounding box center [52, 61] width 62 height 6
click at [44, 55] on link "My Dashboard" at bounding box center [44, 61] width 88 height 16
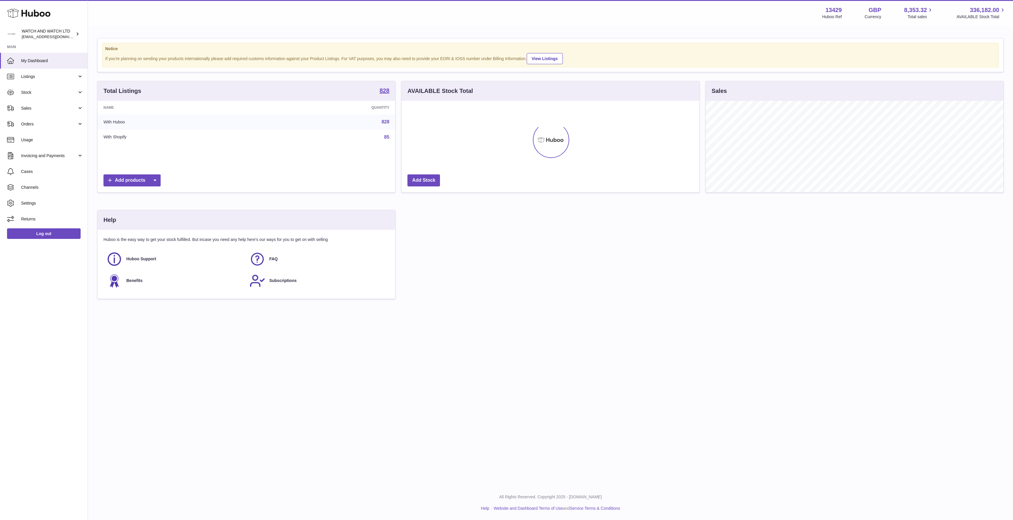
click at [448, 37] on div "Notice If you're planning on sending your products internationally please add r…" at bounding box center [550, 171] width 925 height 290
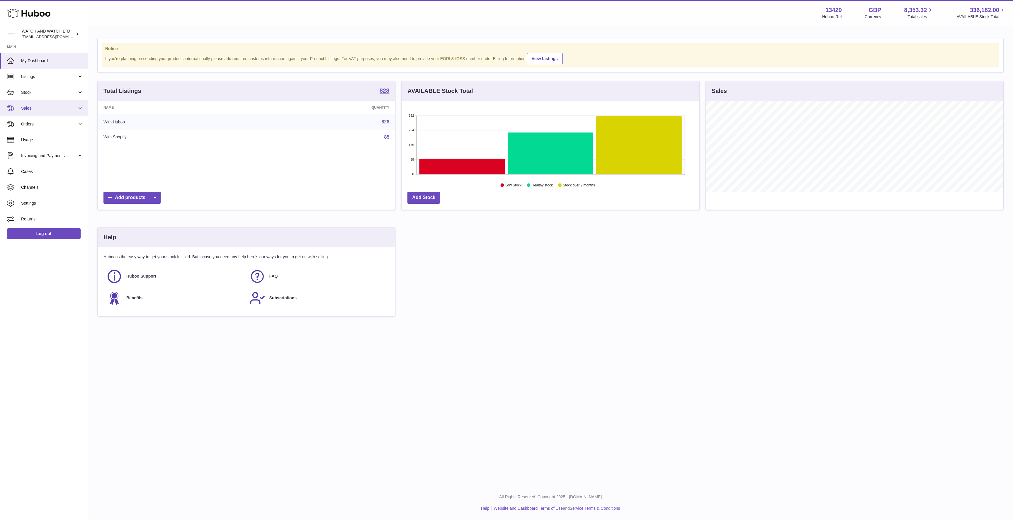
click at [34, 104] on link "Sales" at bounding box center [44, 108] width 88 height 16
click at [38, 125] on span "Sales" at bounding box center [52, 123] width 62 height 6
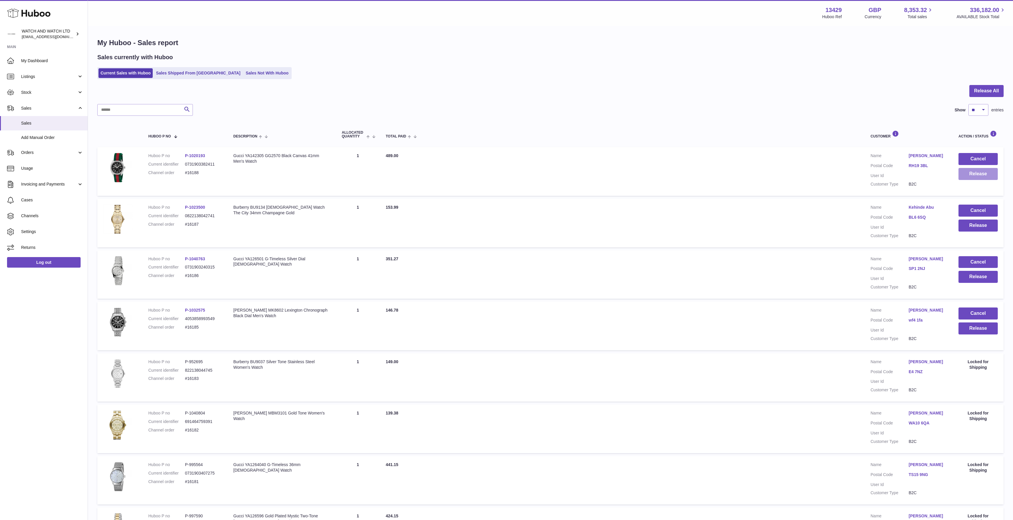
click at [979, 176] on button "Release" at bounding box center [977, 174] width 39 height 12
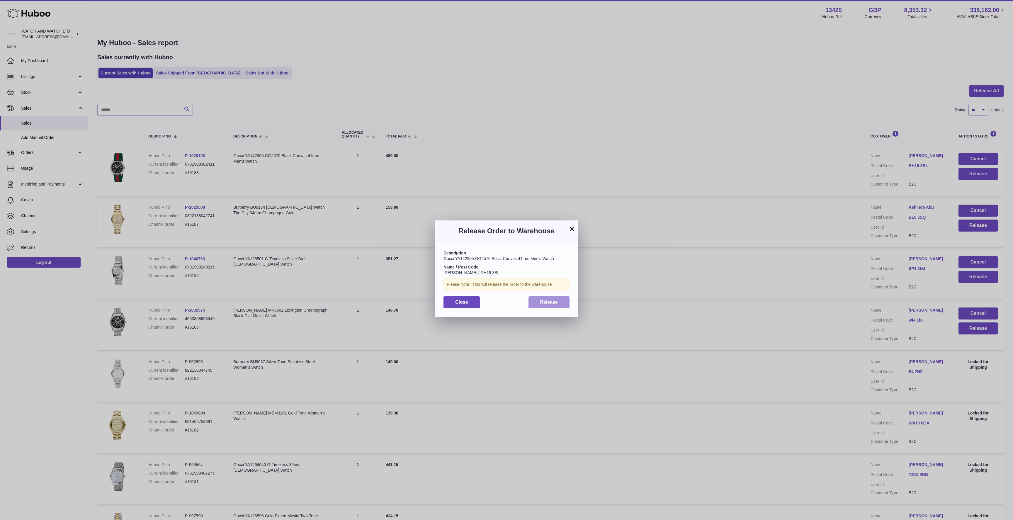
click at [554, 301] on span "Release" at bounding box center [549, 302] width 18 height 5
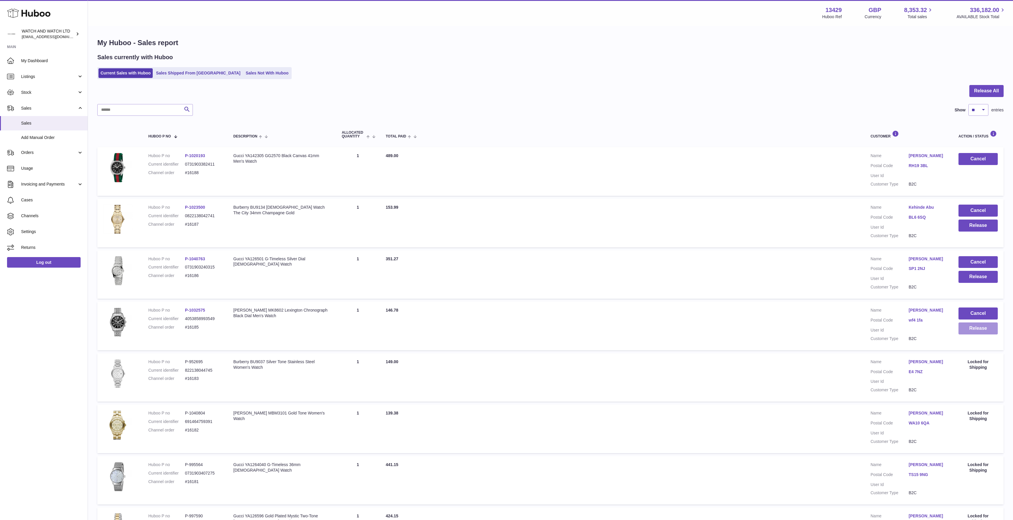
click at [977, 327] on button "Release" at bounding box center [977, 328] width 39 height 12
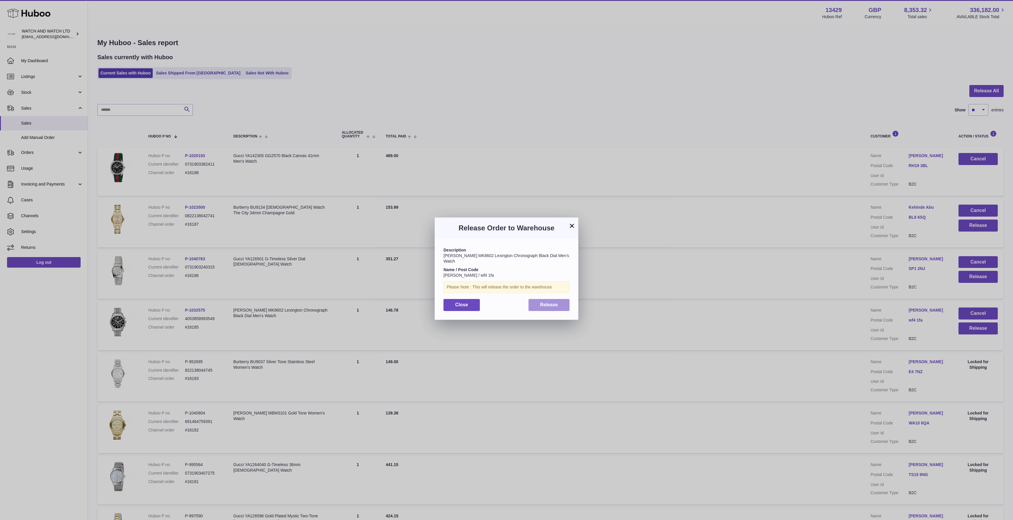
click at [566, 300] on button "Release" at bounding box center [548, 305] width 41 height 12
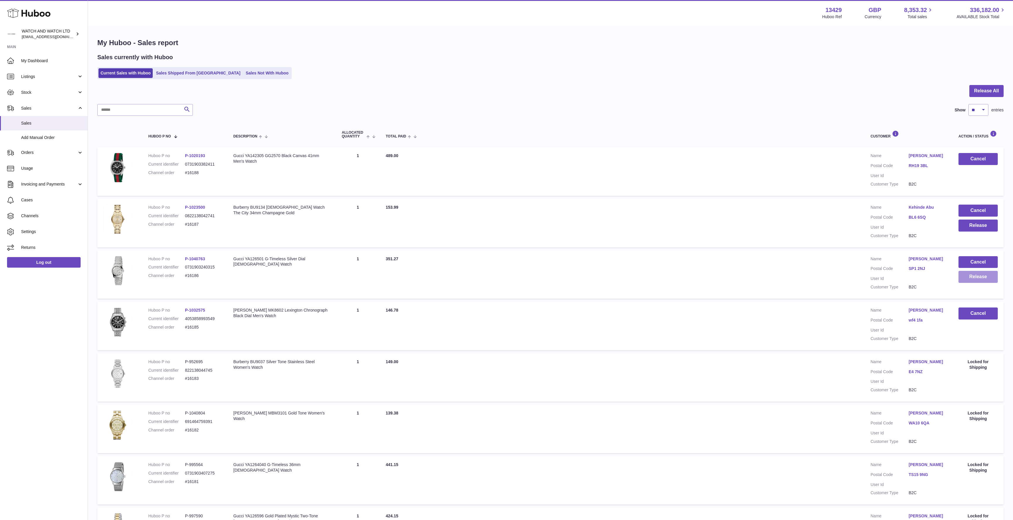
click at [971, 278] on button "Release" at bounding box center [977, 277] width 39 height 12
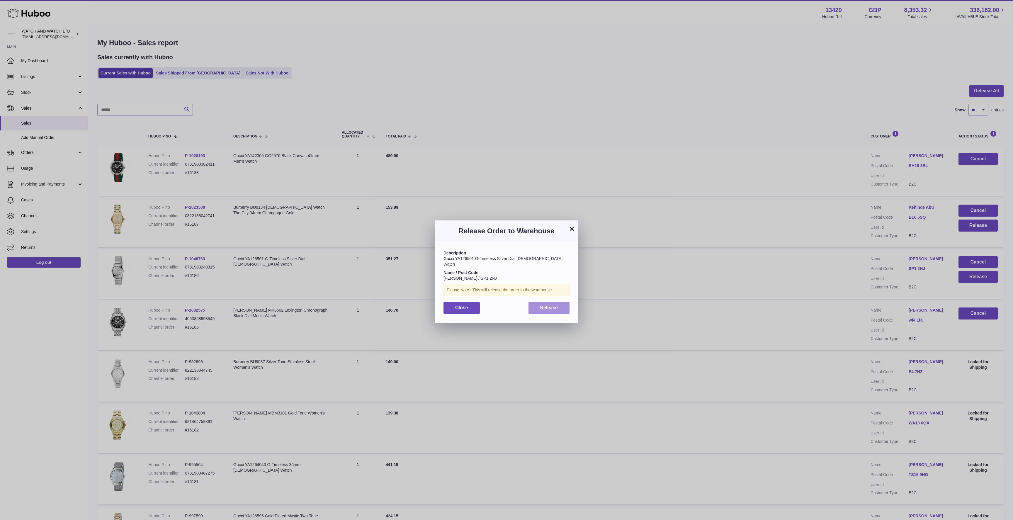
click at [545, 305] on span "Release" at bounding box center [549, 307] width 18 height 5
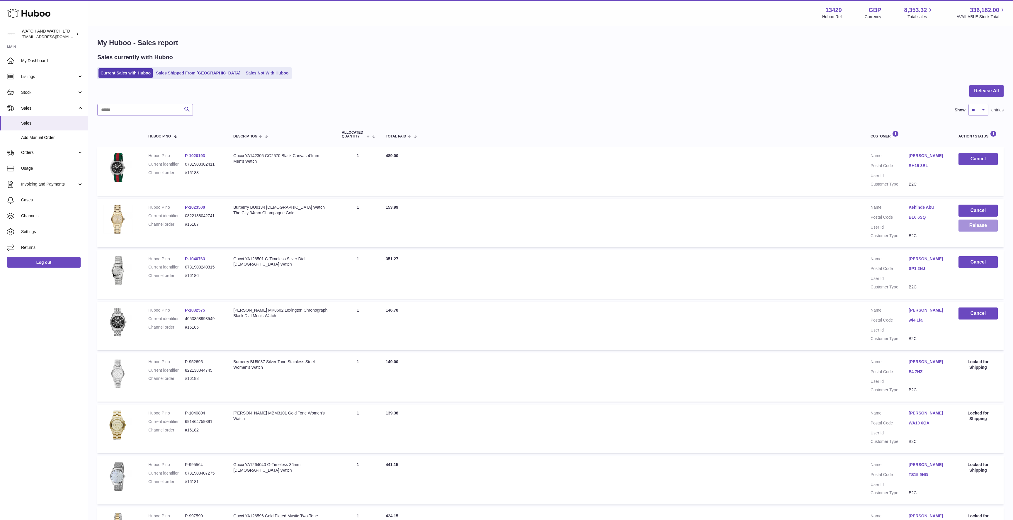
click at [984, 225] on button "Release" at bounding box center [977, 226] width 39 height 12
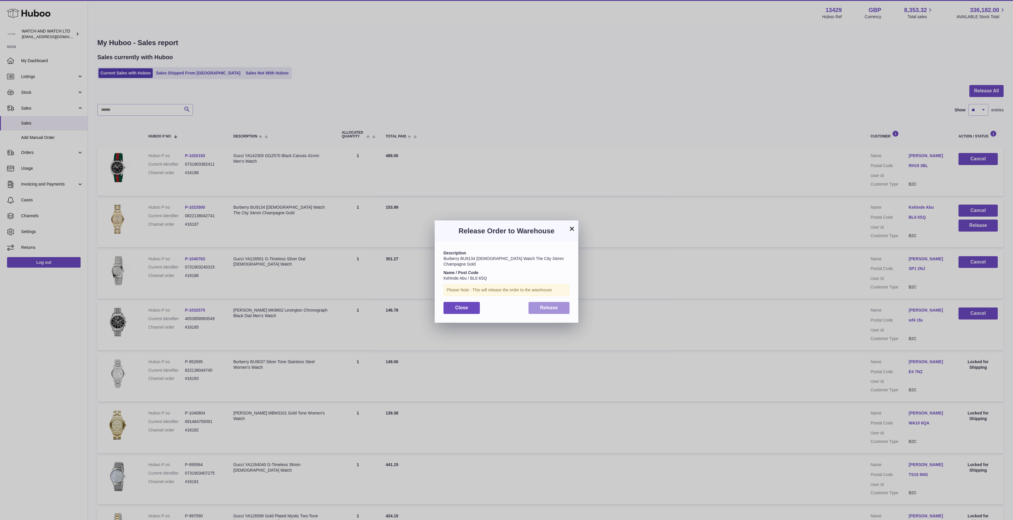
click at [546, 305] on span "Release" at bounding box center [549, 307] width 18 height 5
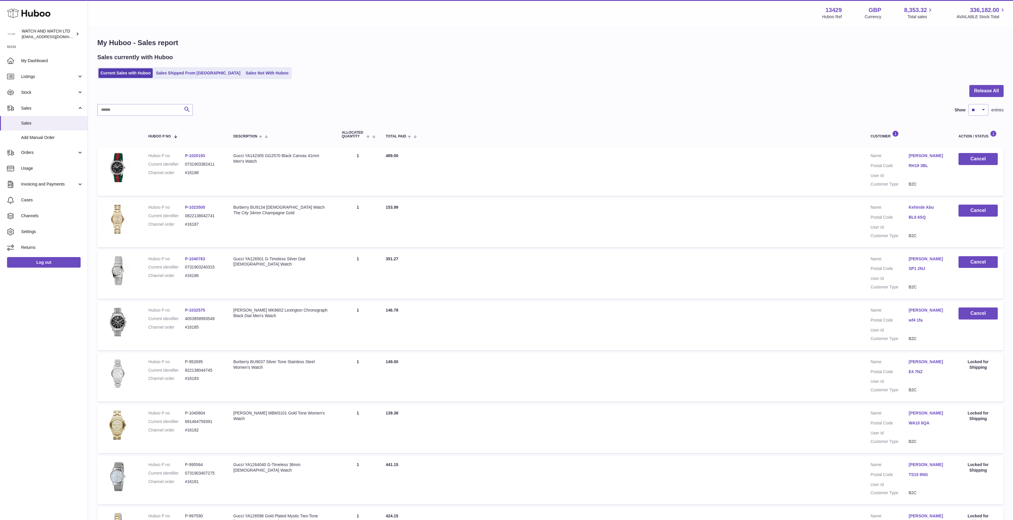
click at [458, 64] on div "Sales currently with Huboo Current Sales with Huboo Sales Shipped From [GEOGRAP…" at bounding box center [550, 66] width 906 height 26
click at [411, 70] on div "Current Sales with Huboo Sales Shipped From [GEOGRAPHIC_DATA] Sales Not With Hu…" at bounding box center [550, 73] width 906 height 12
click at [423, 72] on div "Current Sales with Huboo Sales Shipped From [GEOGRAPHIC_DATA] Sales Not With Hu…" at bounding box center [550, 73] width 906 height 12
click at [253, 156] on div "Gucci YA142305 GG2570 Black Canvas 41mm Men's Watch" at bounding box center [281, 158] width 97 height 11
click at [252, 156] on div "Gucci YA142305 GG2570 Black Canvas 41mm Men's Watch" at bounding box center [281, 158] width 97 height 11
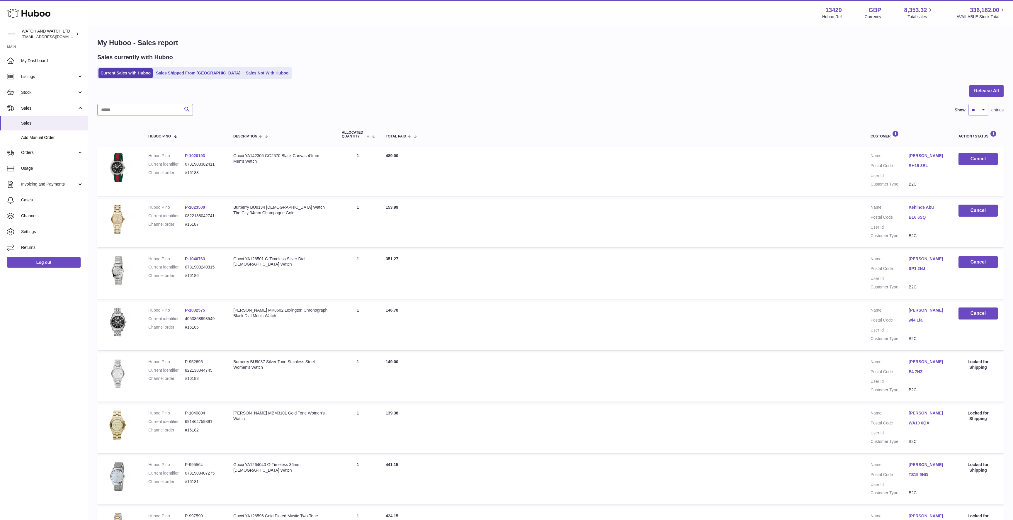
click at [278, 155] on div "Gucci YA142305 GG2570 Black Canvas 41mm Men's Watch" at bounding box center [281, 158] width 97 height 11
click at [332, 96] on div at bounding box center [550, 94] width 906 height 19
click at [115, 168] on img at bounding box center [117, 167] width 29 height 29
